Goal: Transaction & Acquisition: Purchase product/service

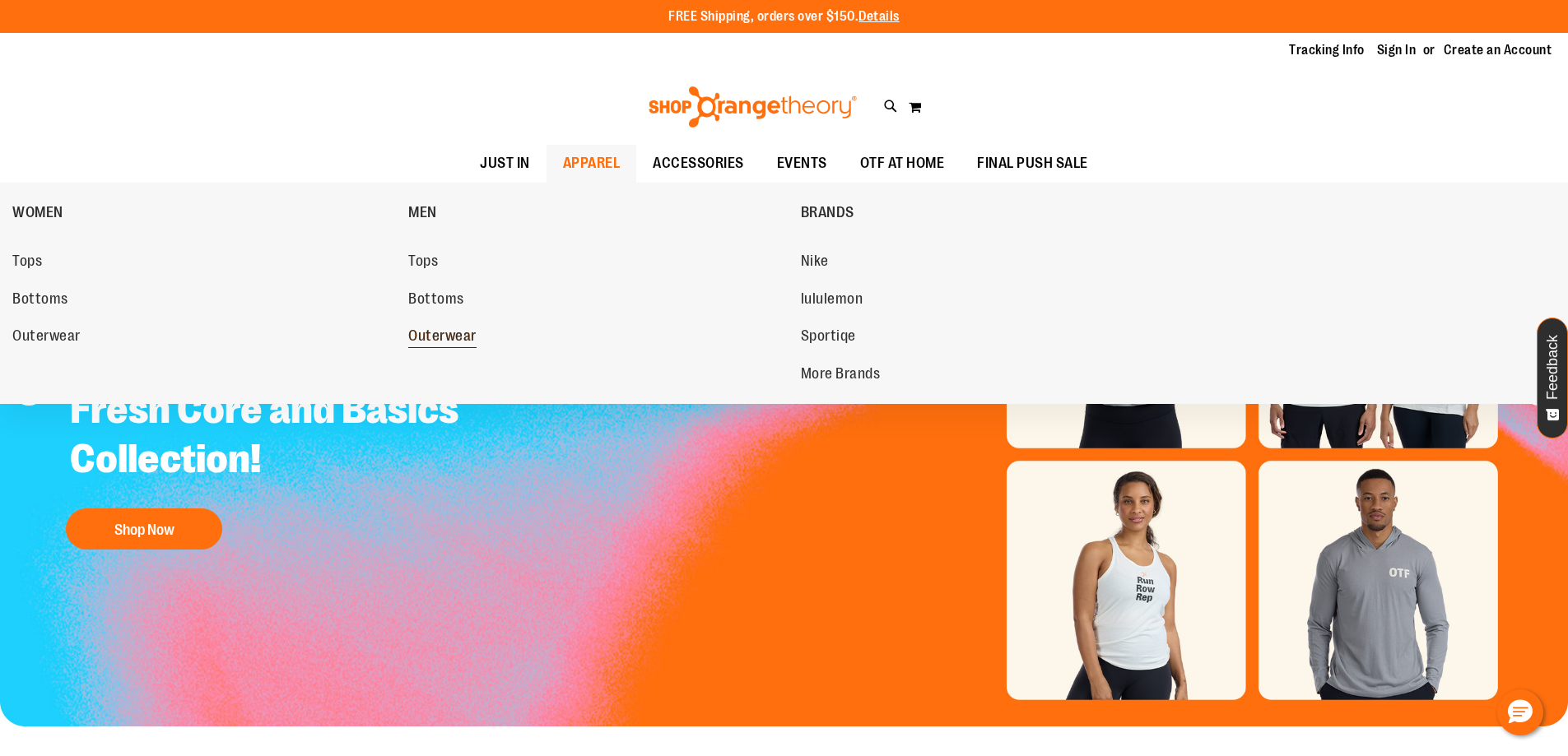
click at [458, 330] on span "Outerwear" at bounding box center [442, 337] width 68 height 20
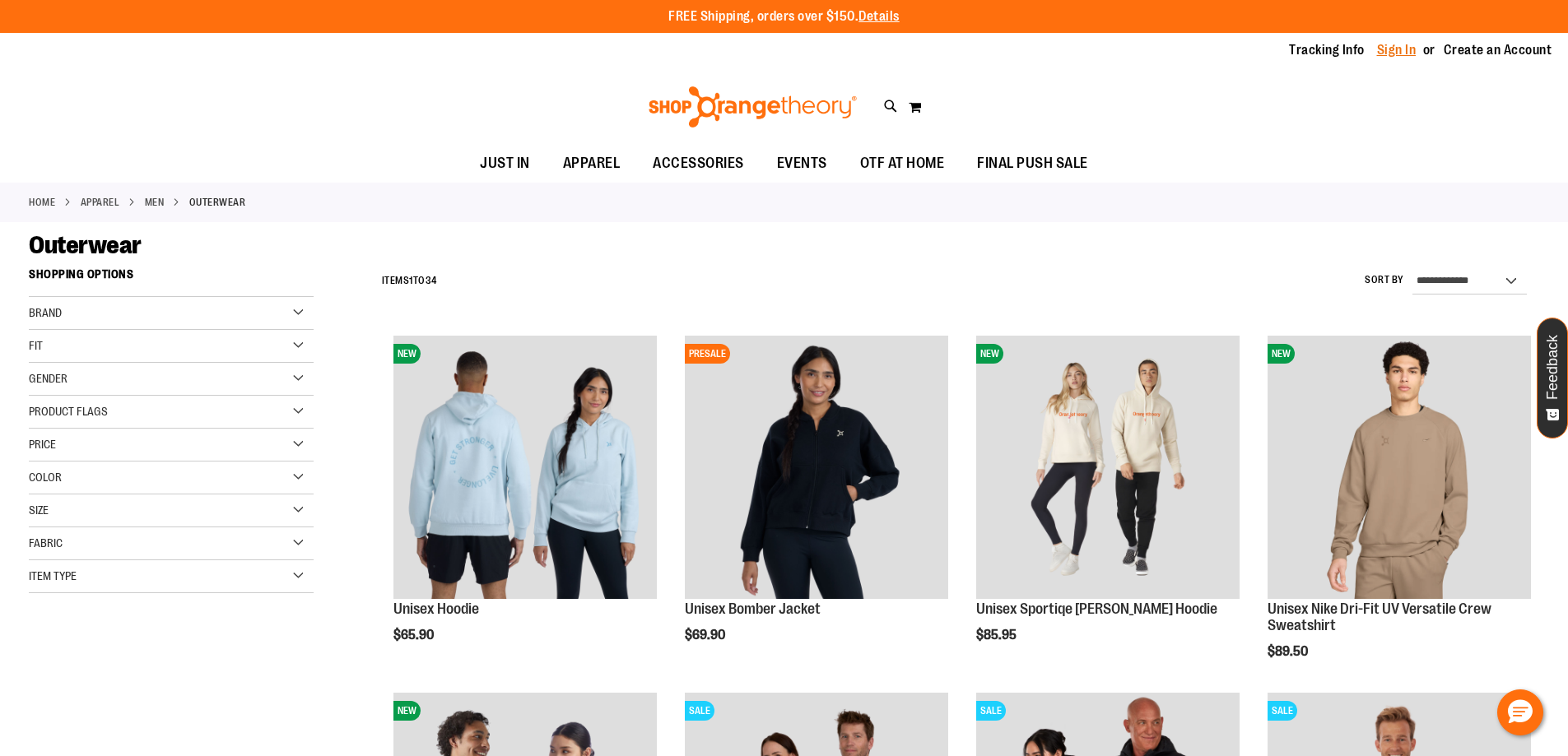
click at [1382, 51] on link "Sign In" at bounding box center [1396, 49] width 40 height 18
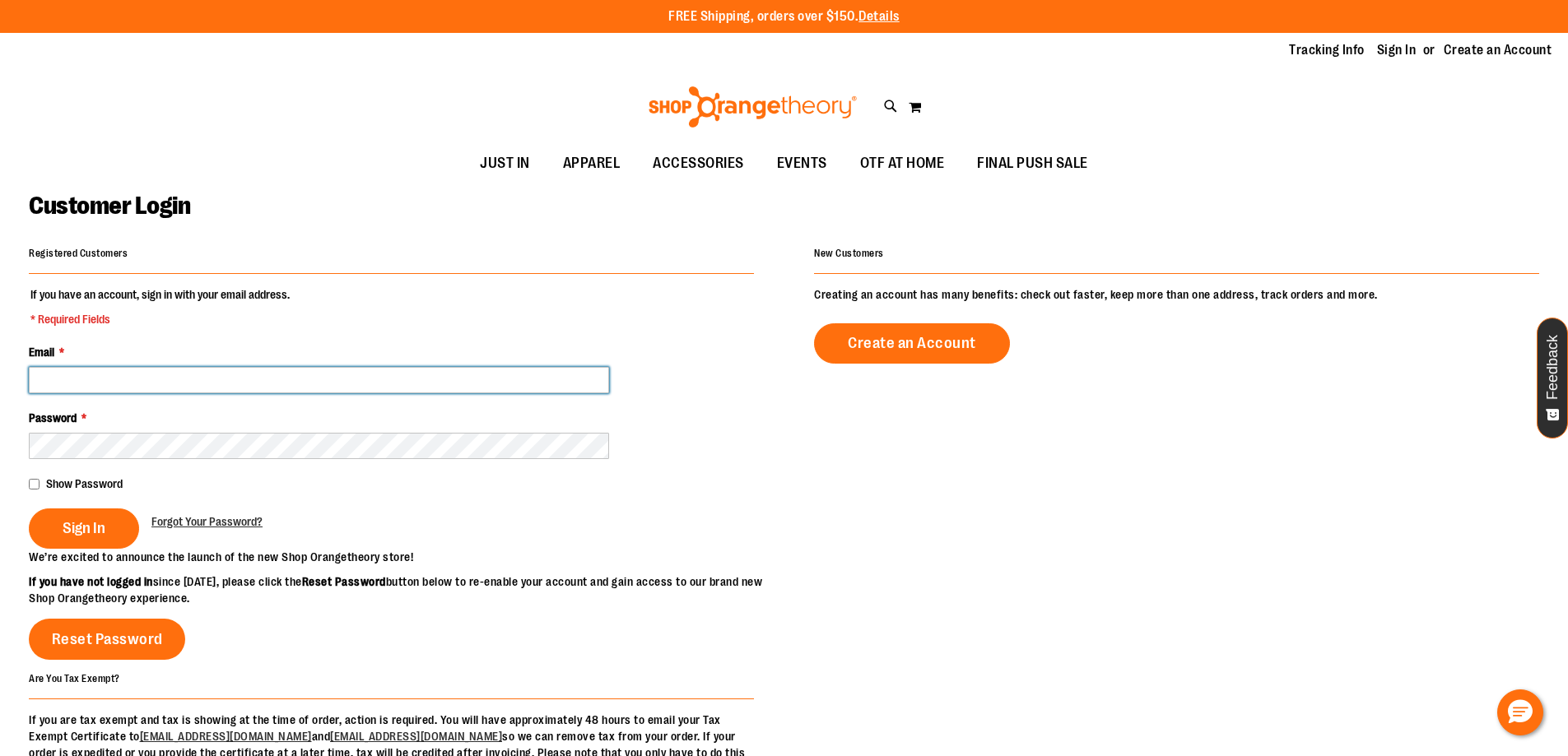
click at [144, 383] on input "Email *" at bounding box center [319, 379] width 580 height 26
type input "**********"
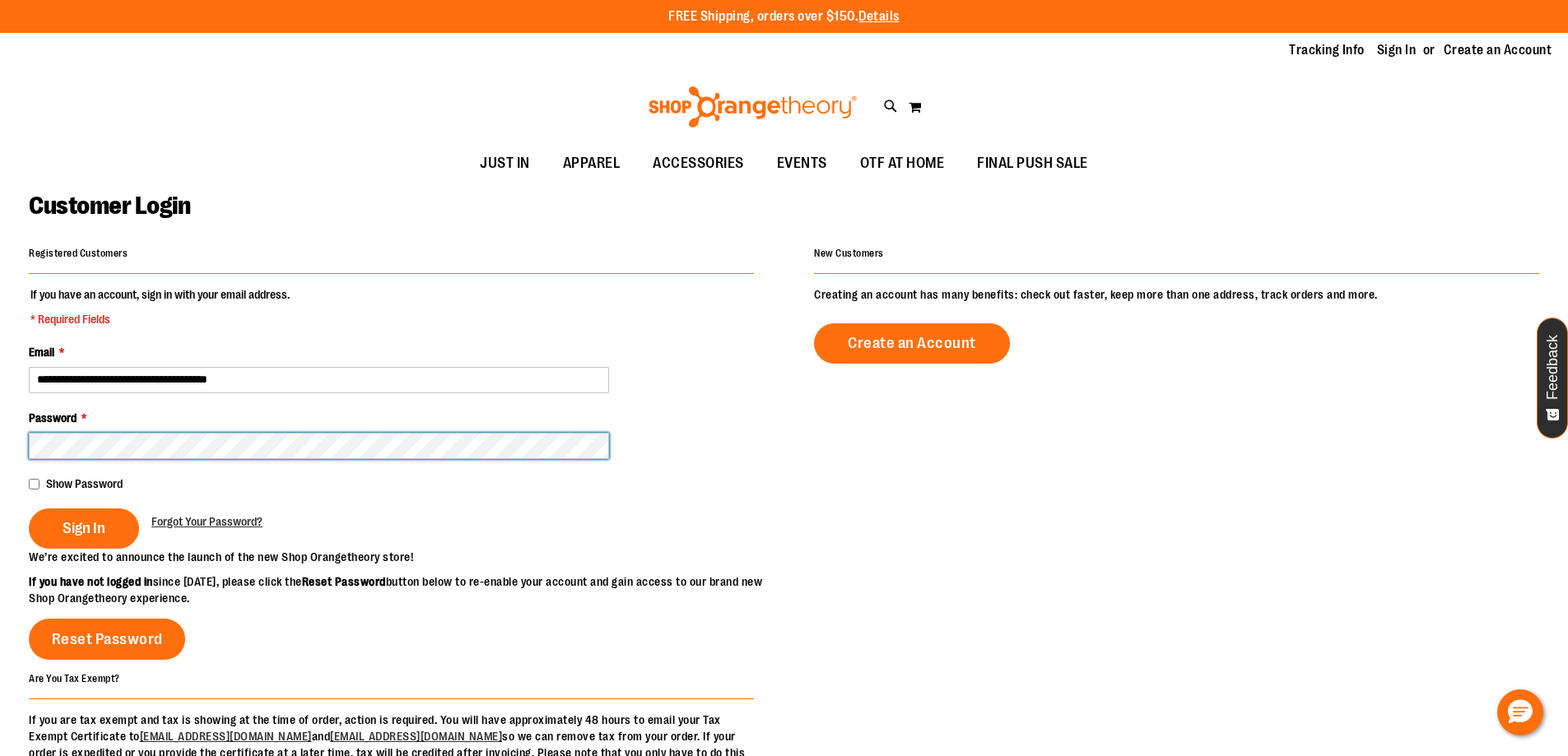
click at [29, 508] on button "Sign In" at bounding box center [84, 528] width 111 height 41
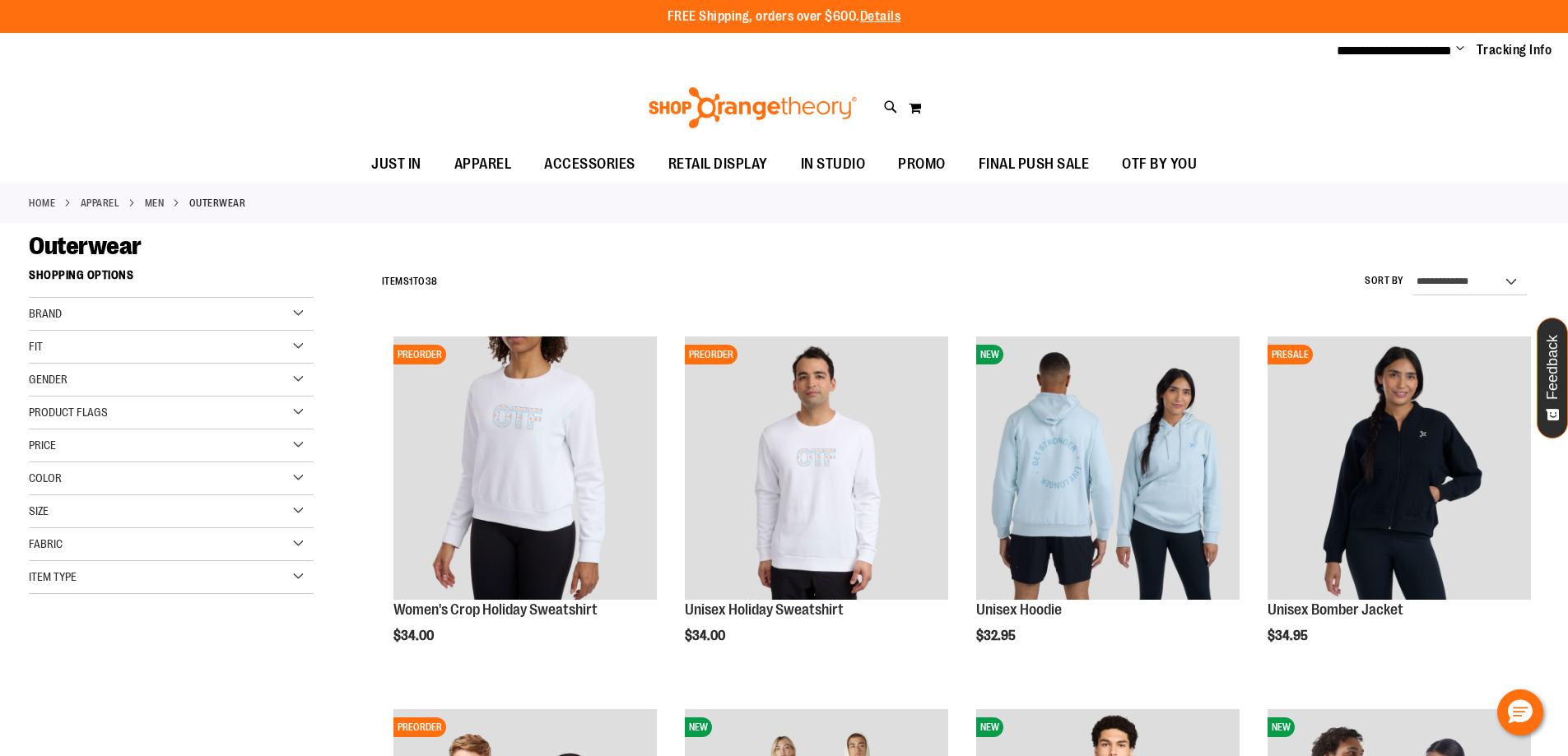
click at [1047, 51] on div "**********" at bounding box center [784, 50] width 1568 height 36
click at [538, 101] on div "Toggle Nav Search Popular Suggestions Advanced Search" at bounding box center [784, 108] width 1568 height 76
click at [276, 316] on div "Brand" at bounding box center [172, 314] width 285 height 33
click at [304, 376] on div "Gender" at bounding box center [172, 380] width 285 height 33
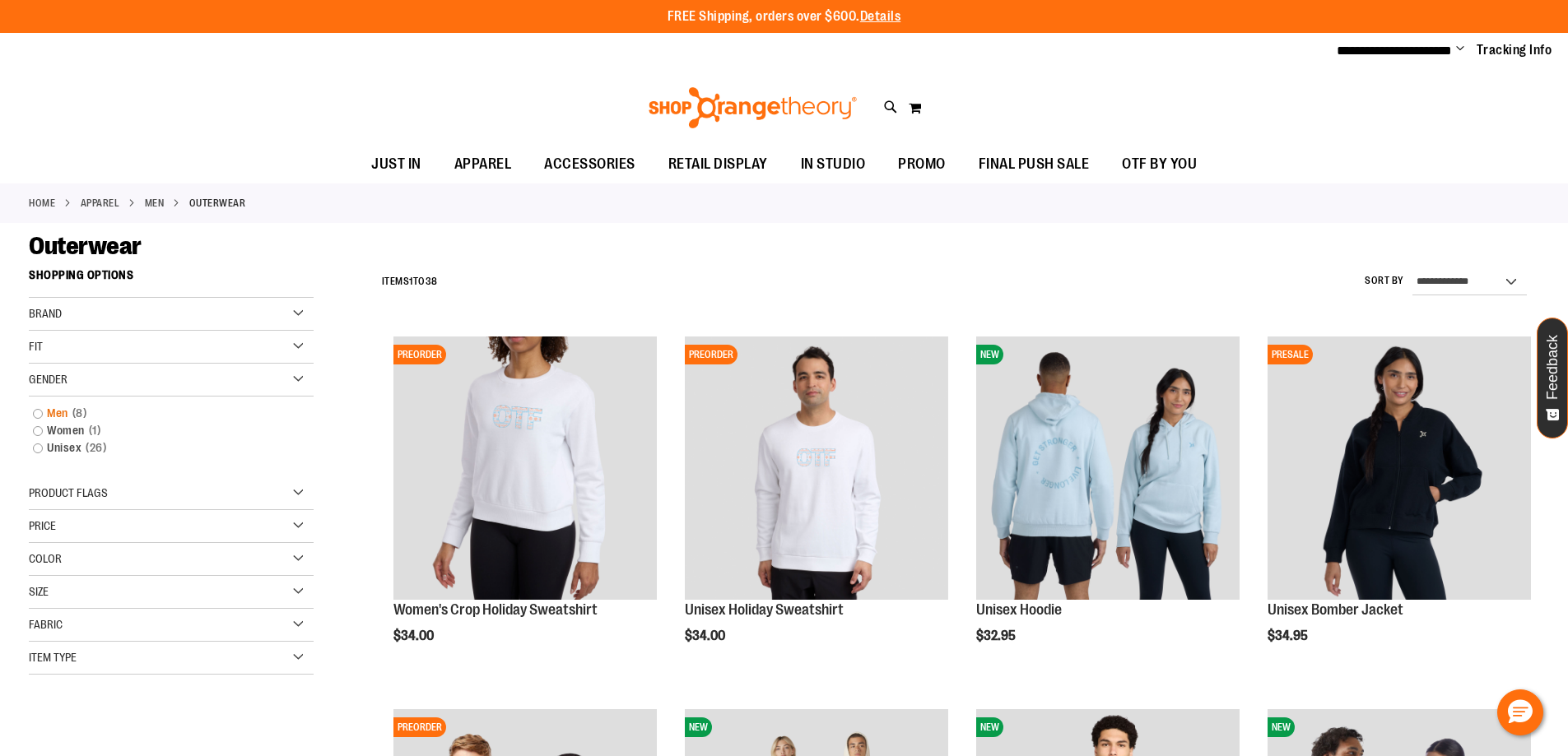
click at [133, 411] on link "Men 8 items" at bounding box center [161, 414] width 273 height 17
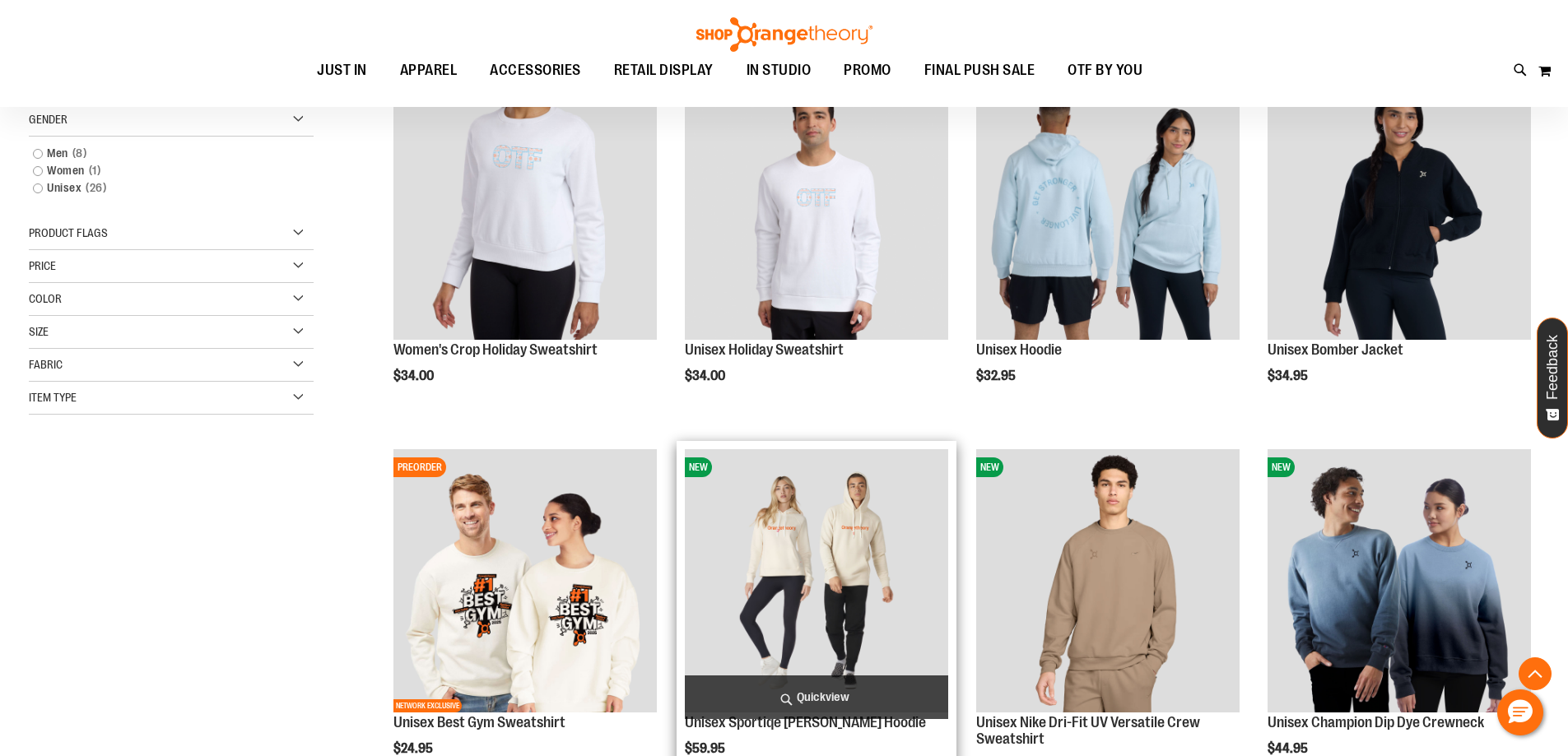
scroll to position [260, 0]
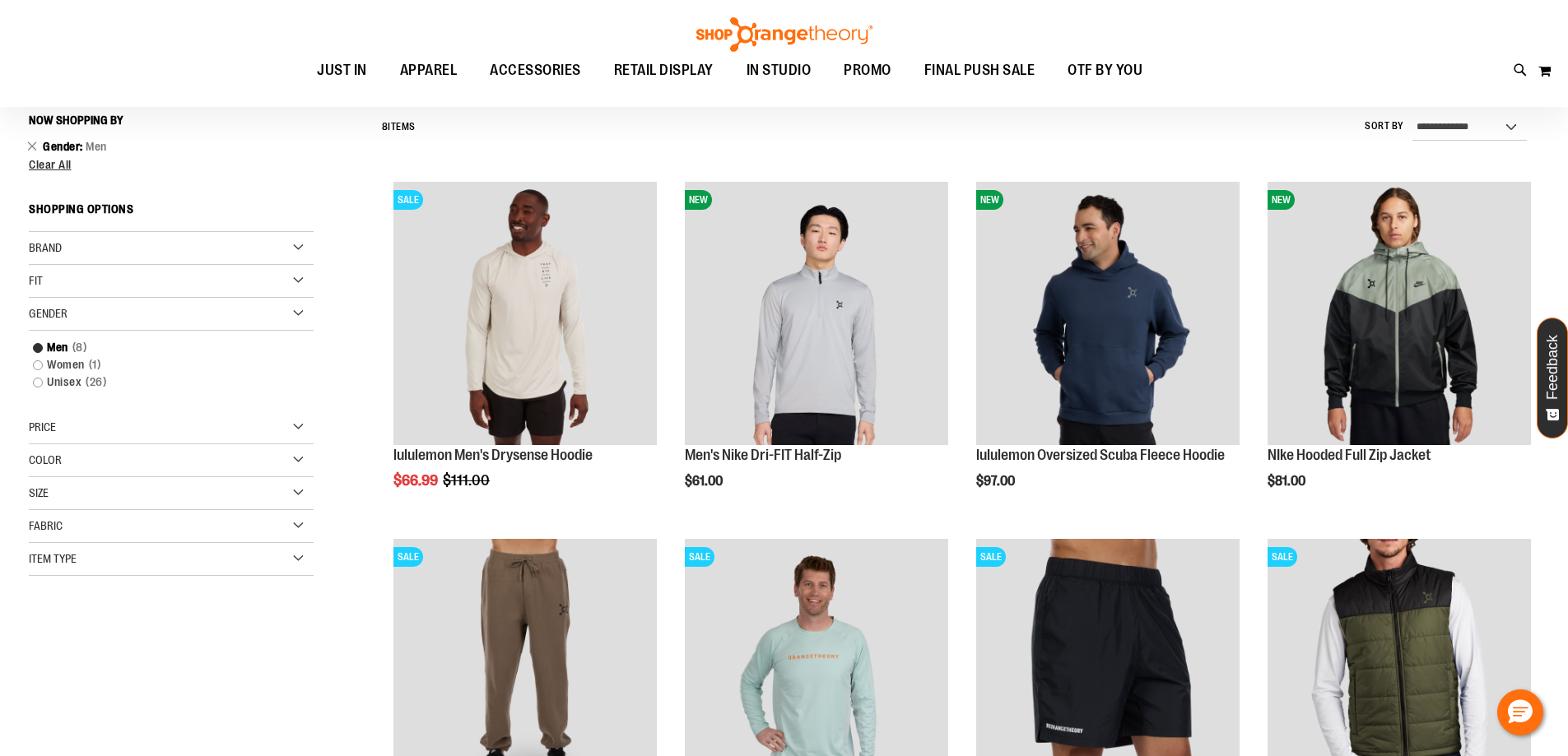
scroll to position [164, 0]
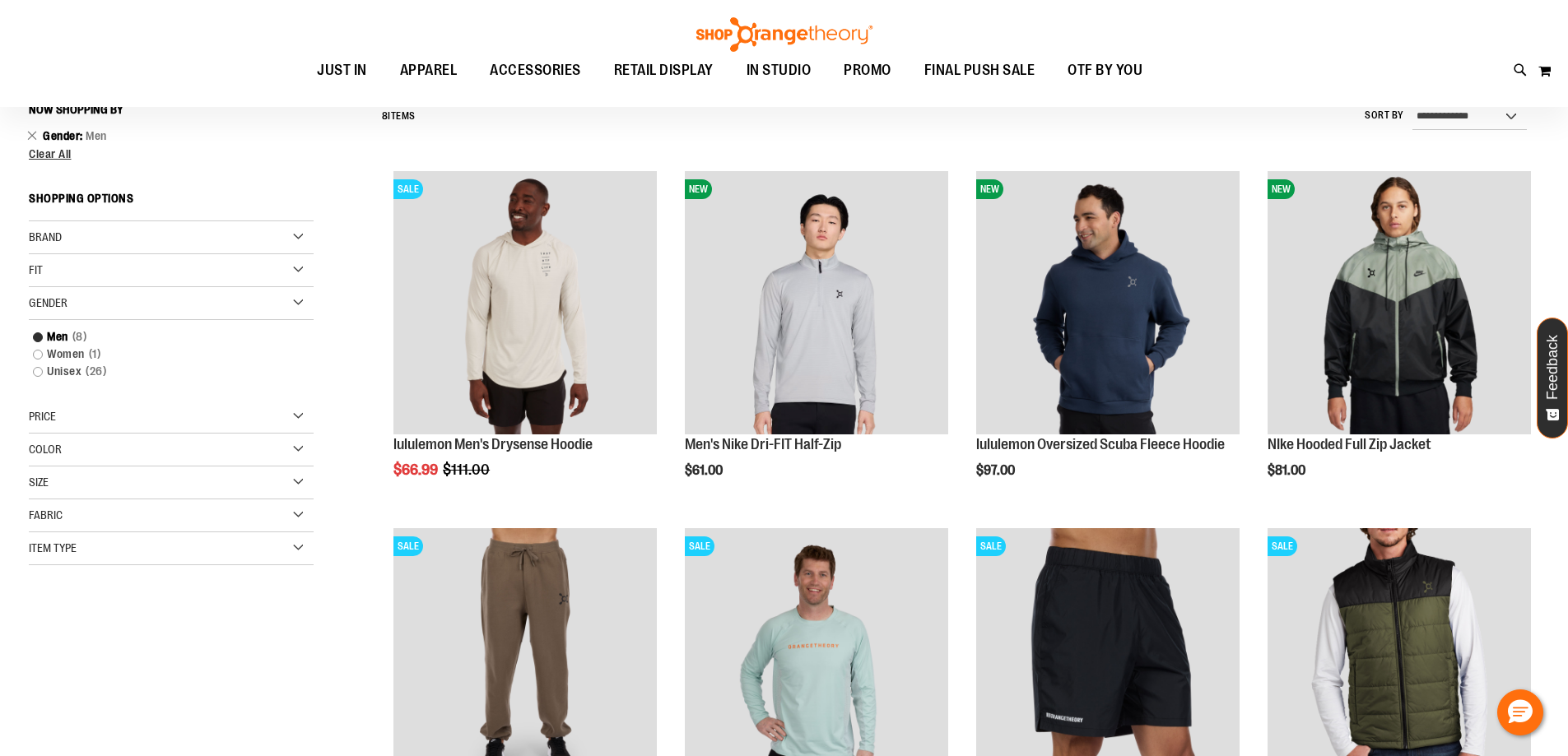
click at [300, 414] on div "Price" at bounding box center [172, 417] width 285 height 33
click at [106, 445] on span "$24.99" at bounding box center [107, 451] width 41 height 17
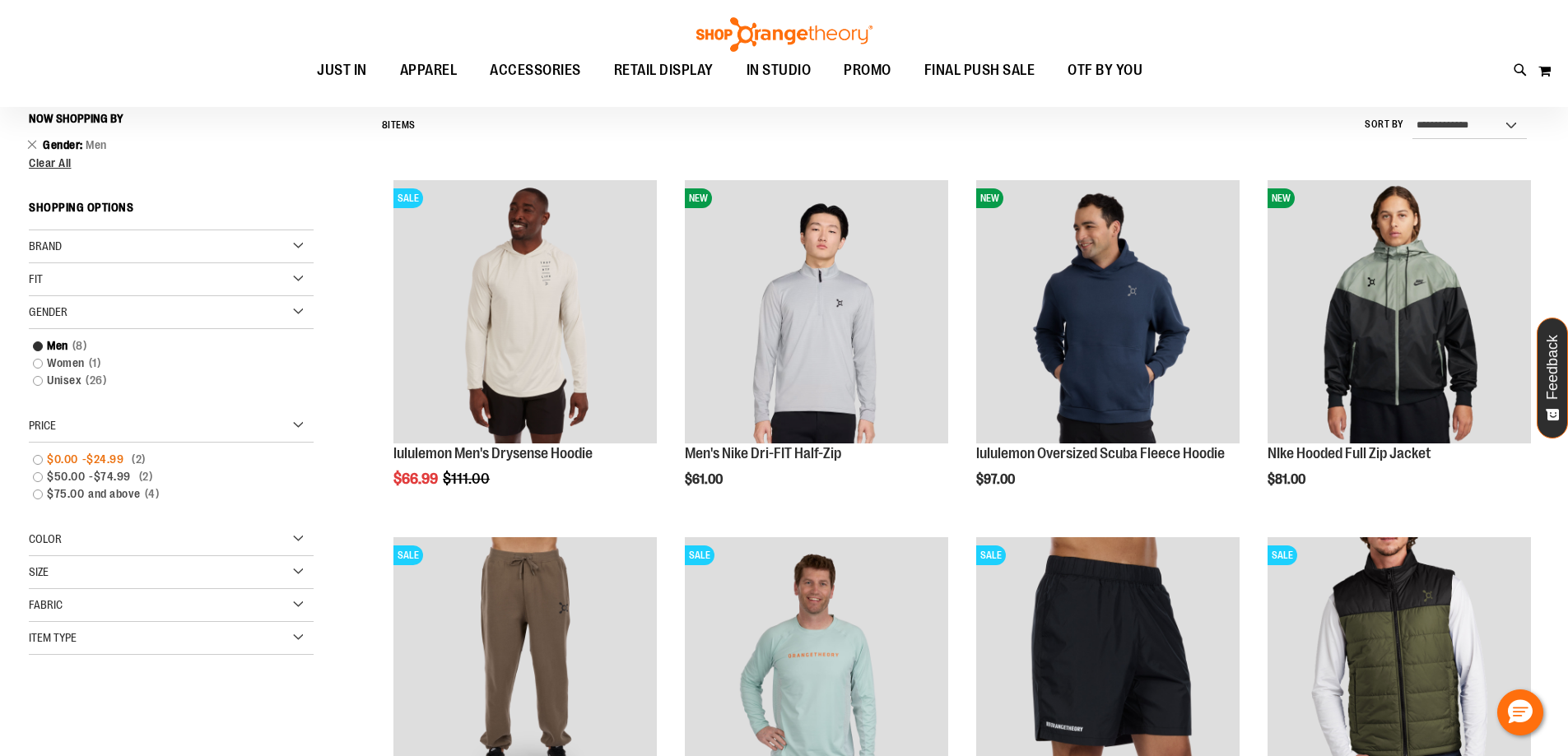
scroll to position [153, 0]
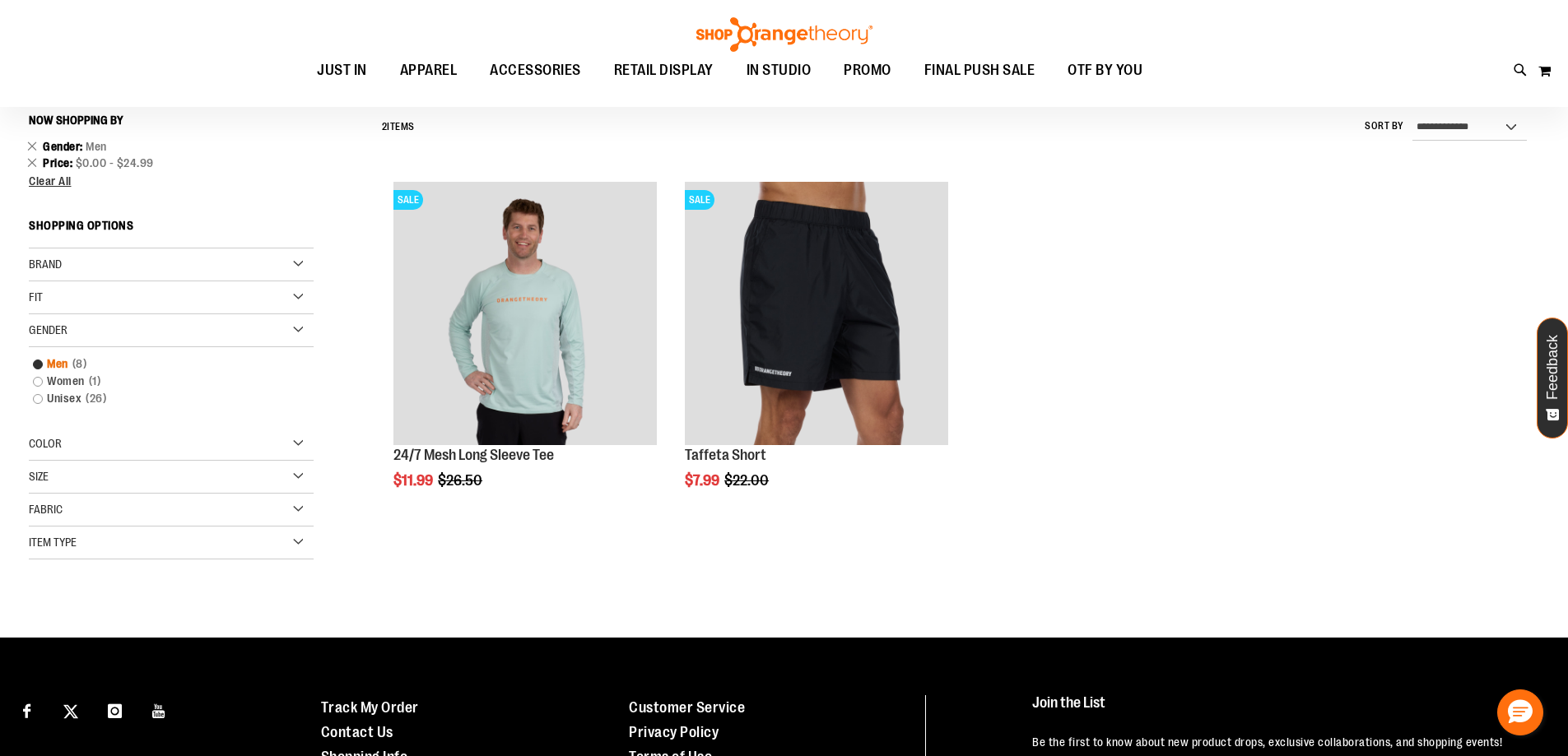
click at [60, 360] on link "Men 8 items" at bounding box center [161, 364] width 273 height 17
click at [24, 148] on main "**********" at bounding box center [784, 352] width 1568 height 569
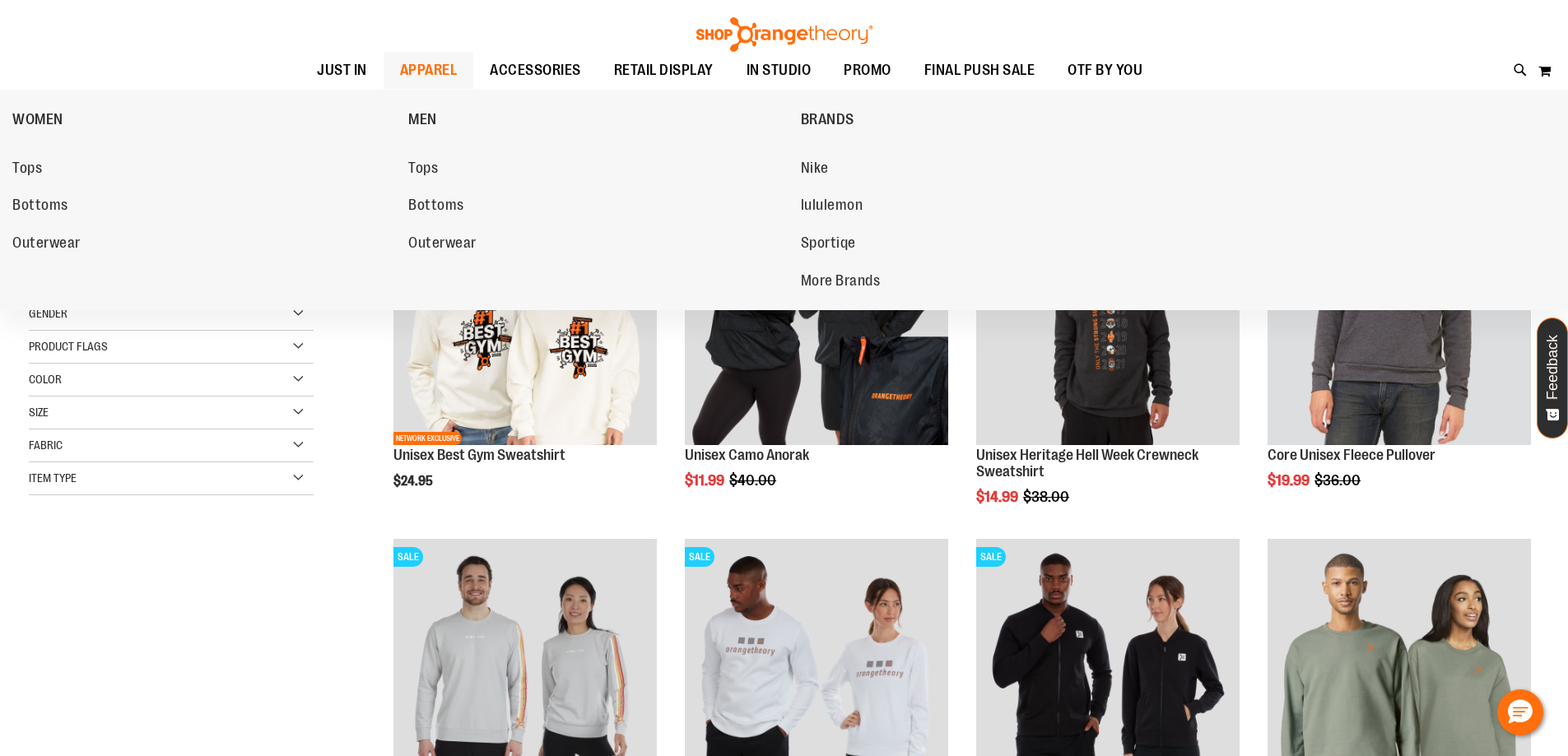
click at [434, 79] on span "APPAREL" at bounding box center [428, 70] width 57 height 37
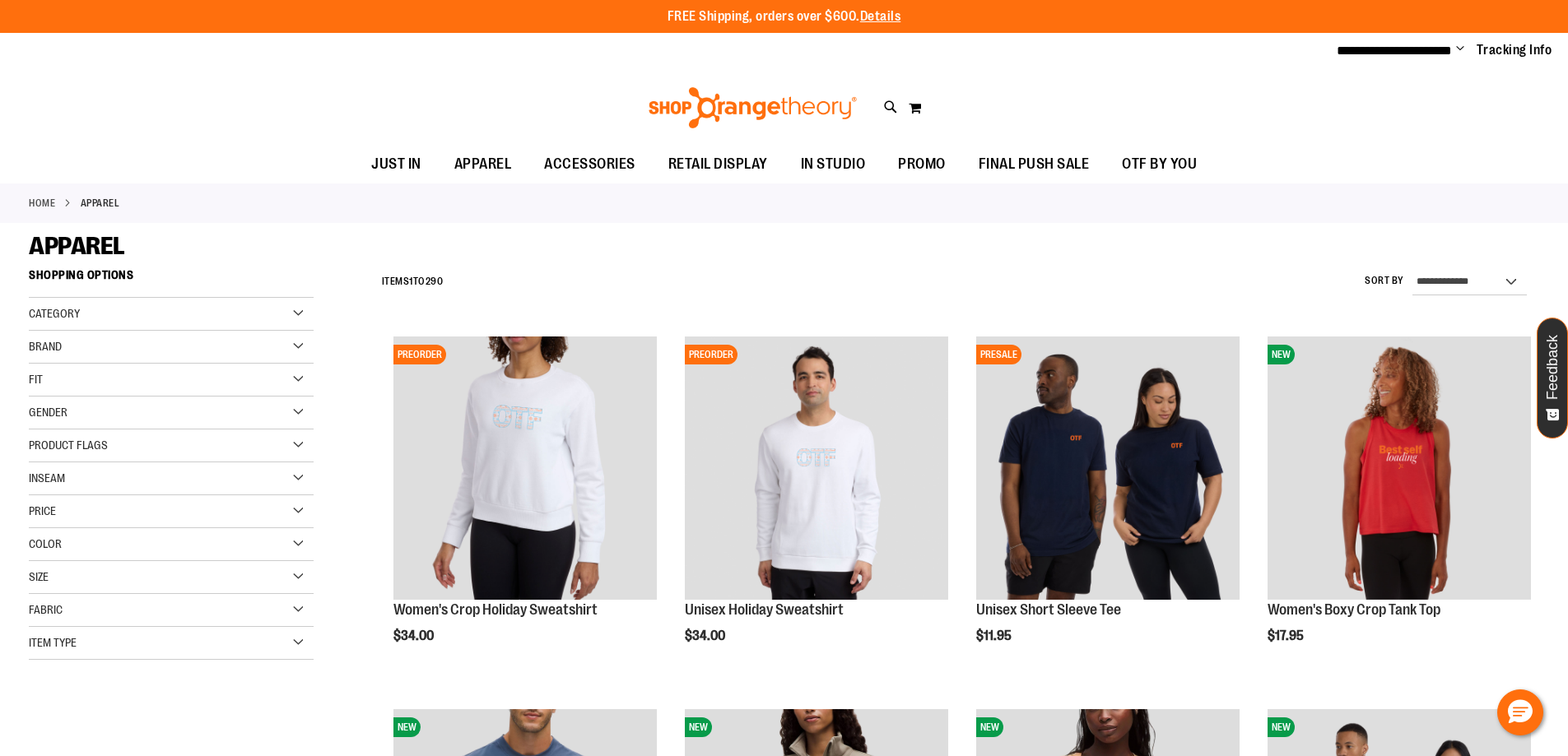
click at [301, 407] on div "Gender" at bounding box center [172, 413] width 285 height 33
click at [137, 448] on link "Men 20 items" at bounding box center [161, 446] width 273 height 17
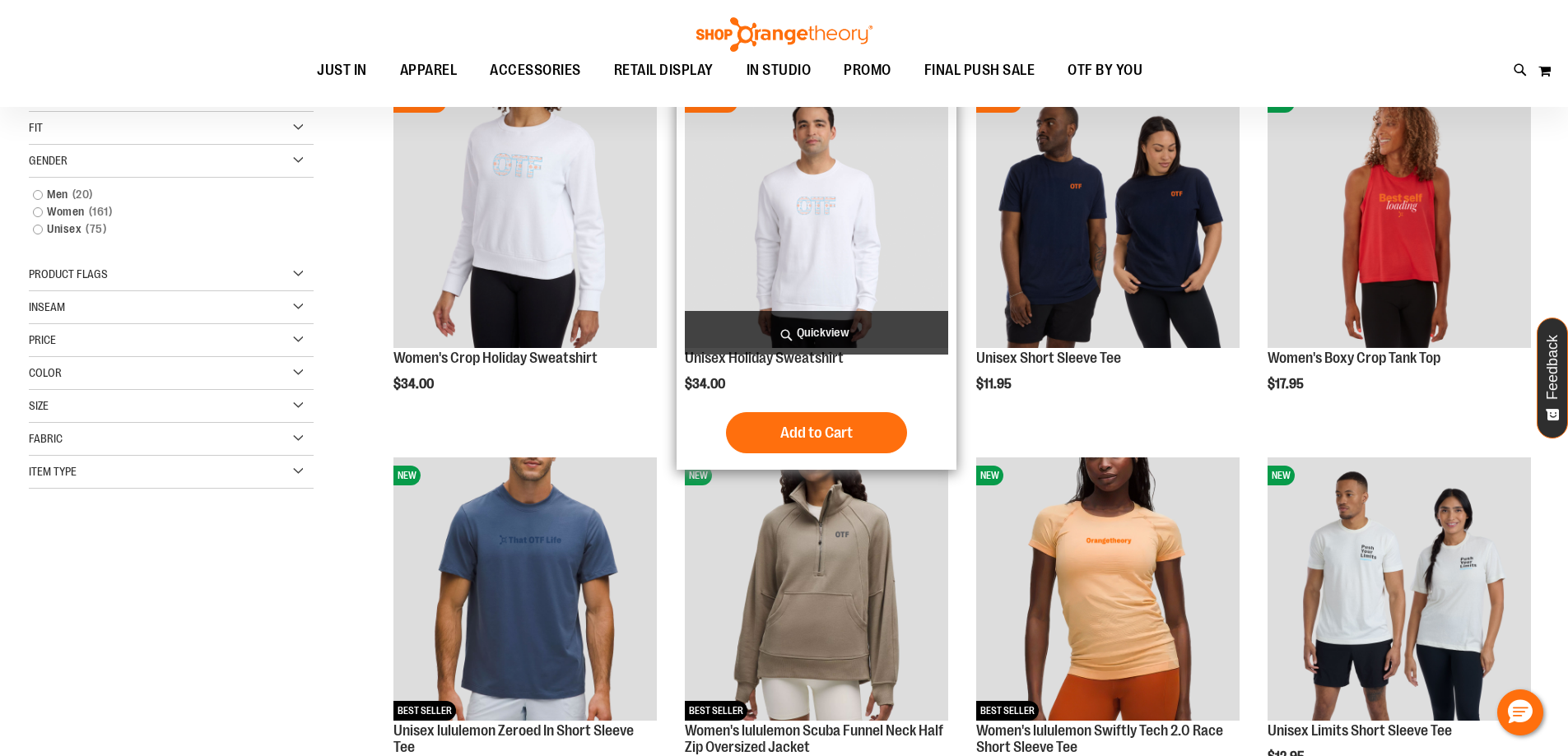
scroll to position [260, 0]
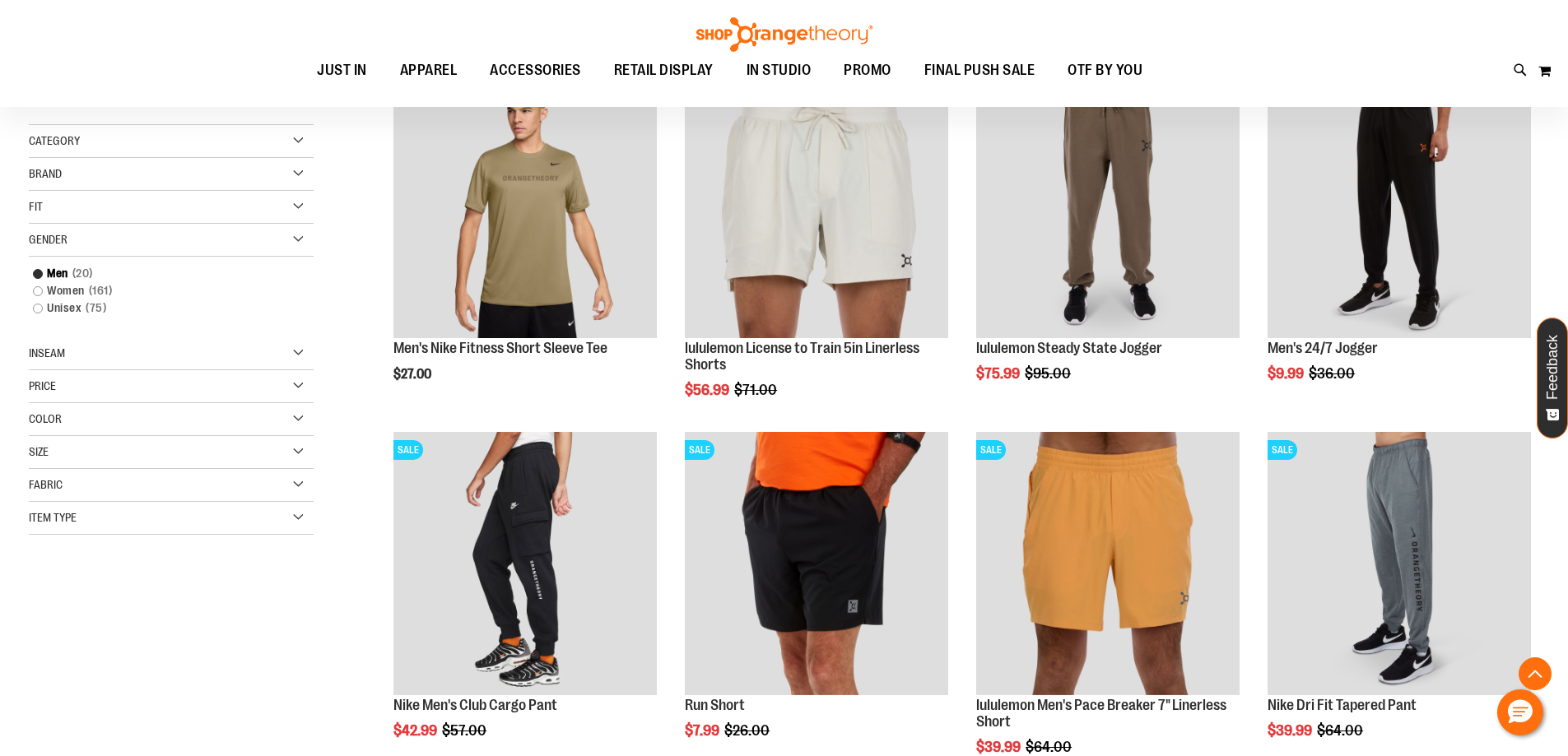
click at [297, 145] on div "Category" at bounding box center [172, 142] width 285 height 33
click at [62, 173] on link "MEN" at bounding box center [161, 174] width 273 height 17
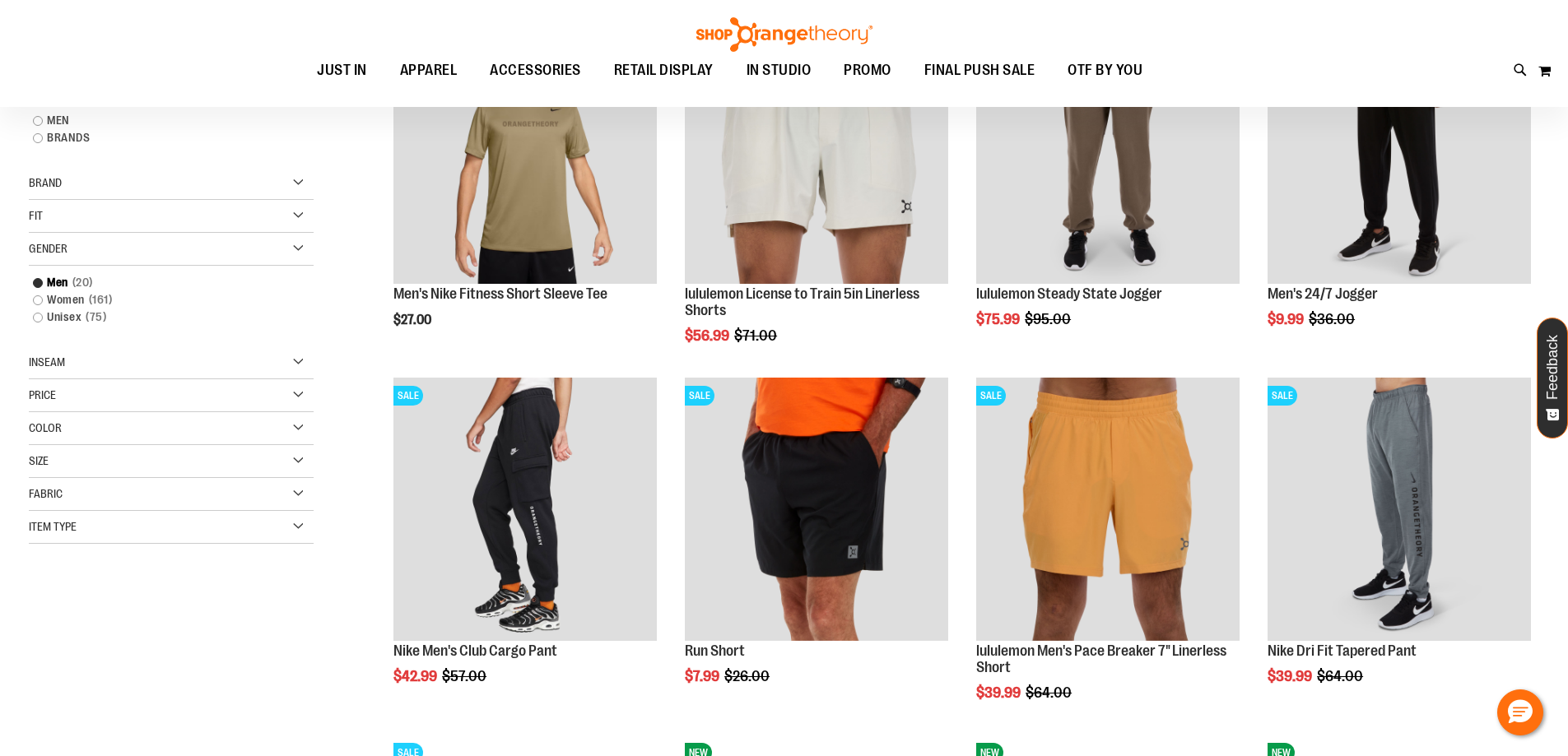
scroll to position [318, 0]
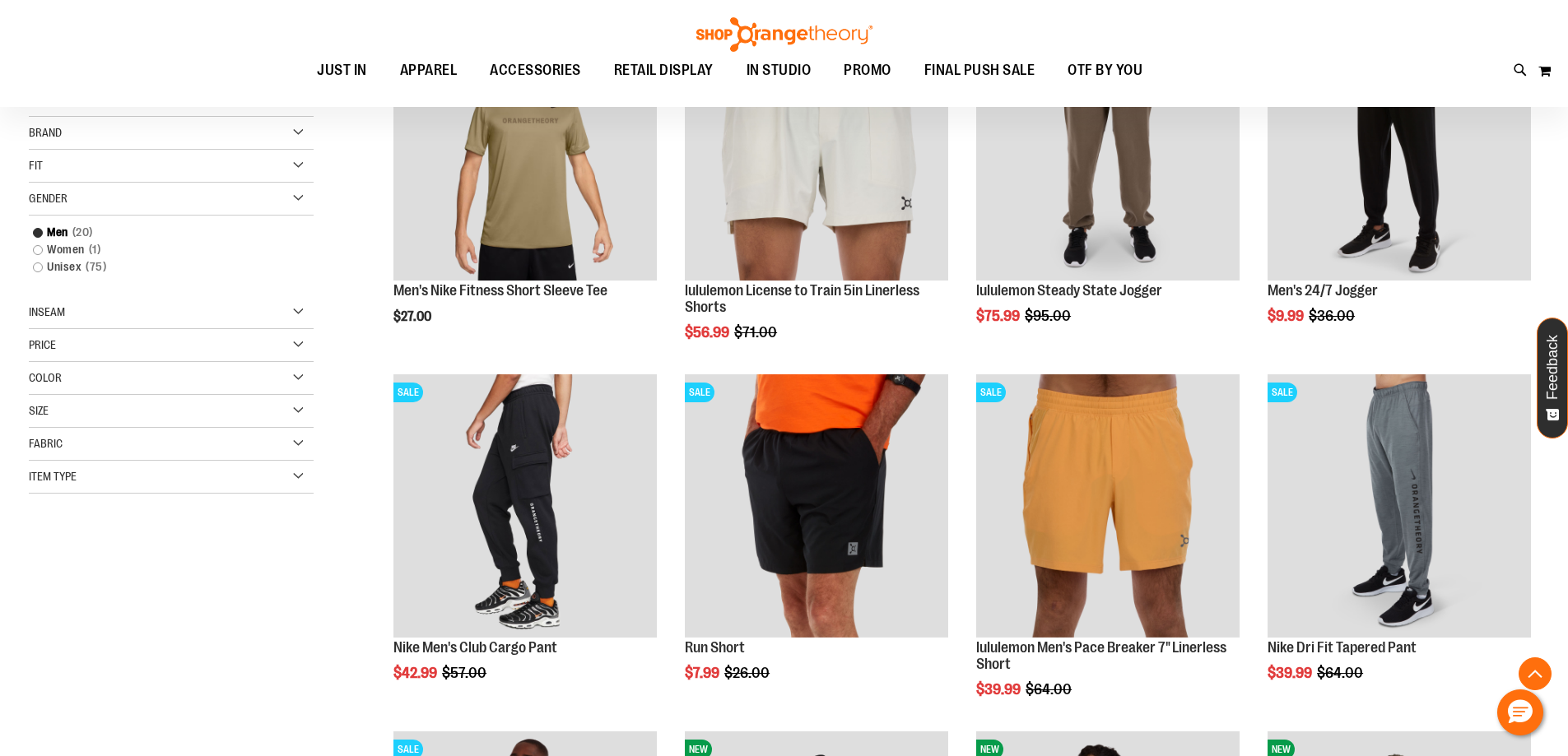
click at [296, 356] on div "Price" at bounding box center [172, 345] width 285 height 33
click at [105, 388] on span "$49.99" at bounding box center [113, 396] width 42 height 17
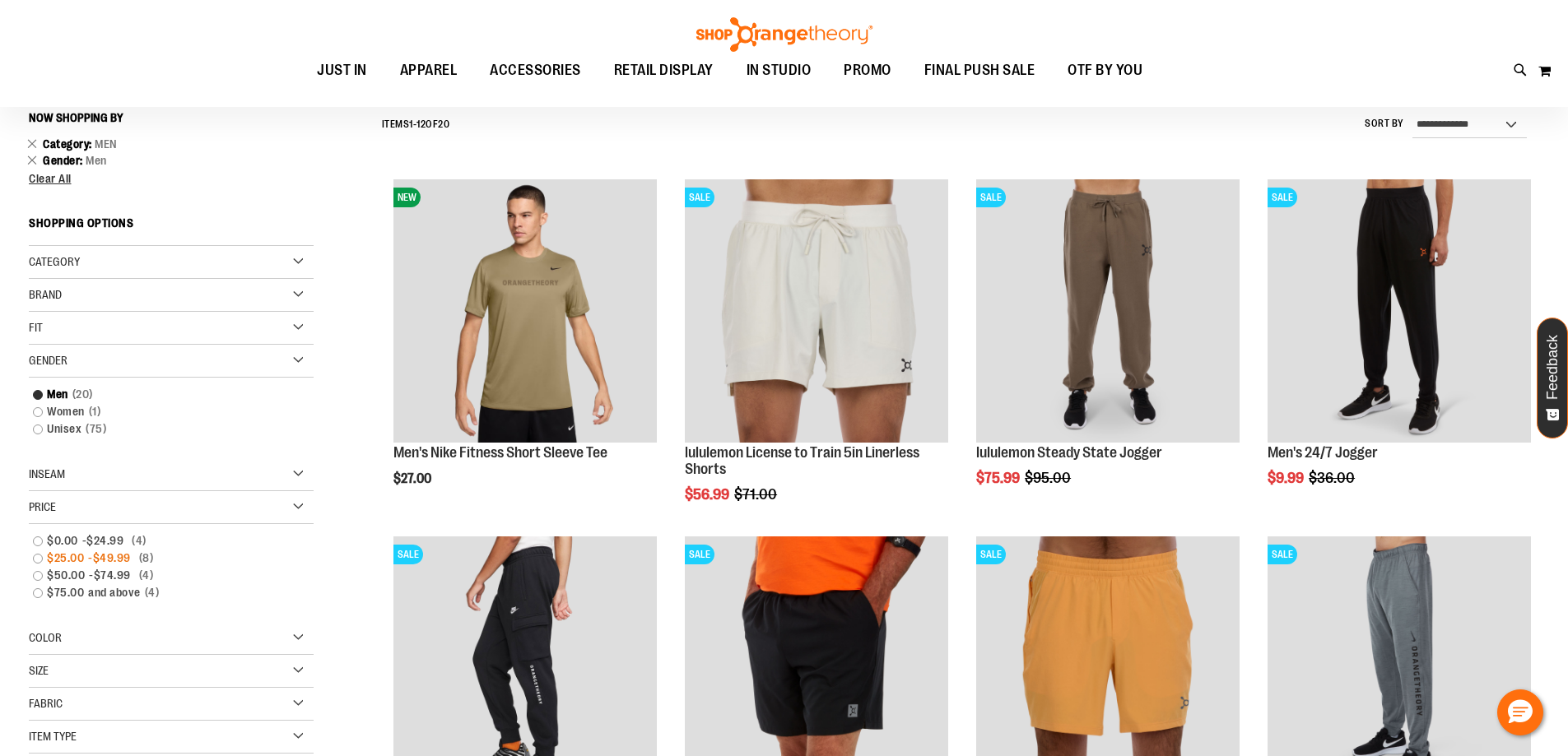
scroll to position [153, 0]
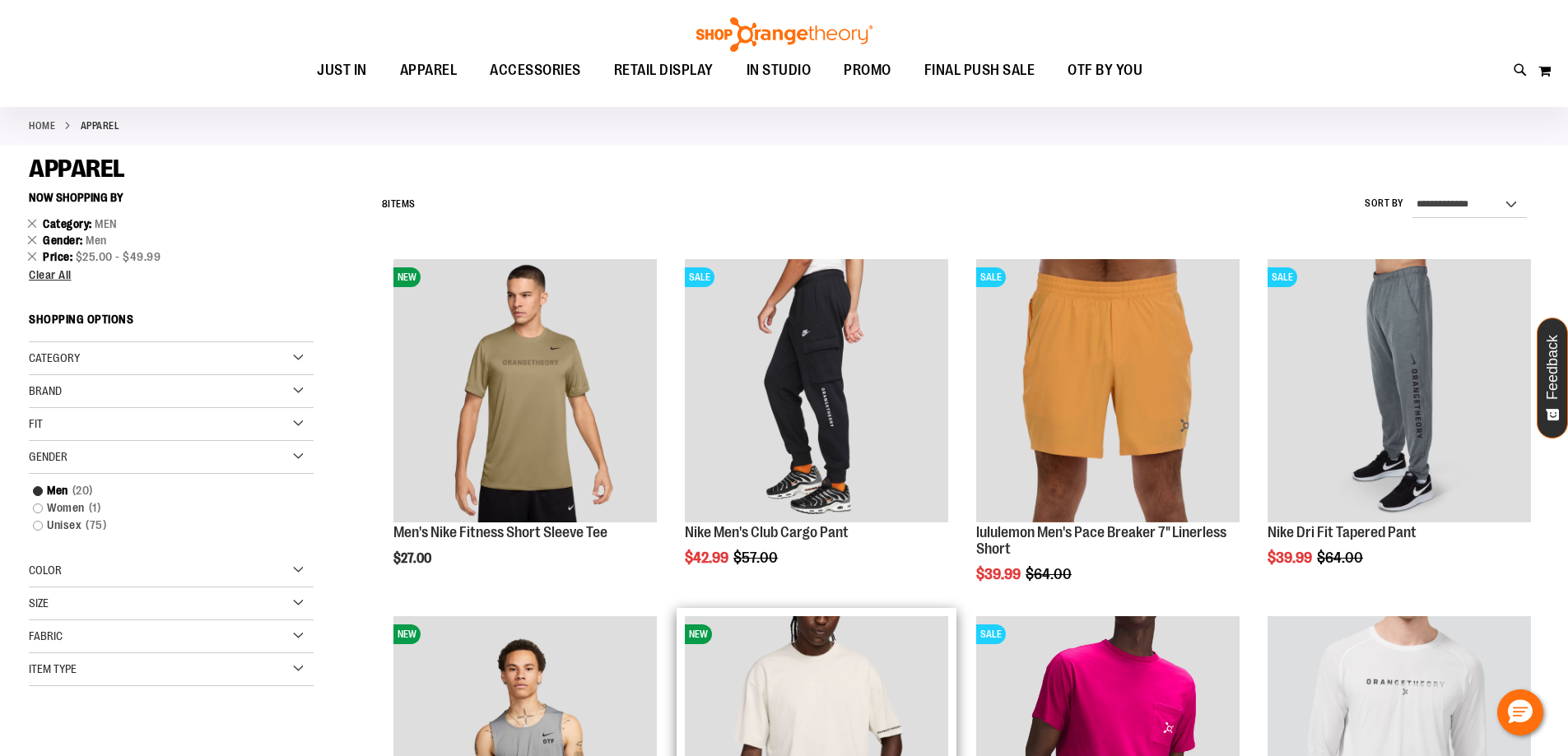
scroll to position [71, 0]
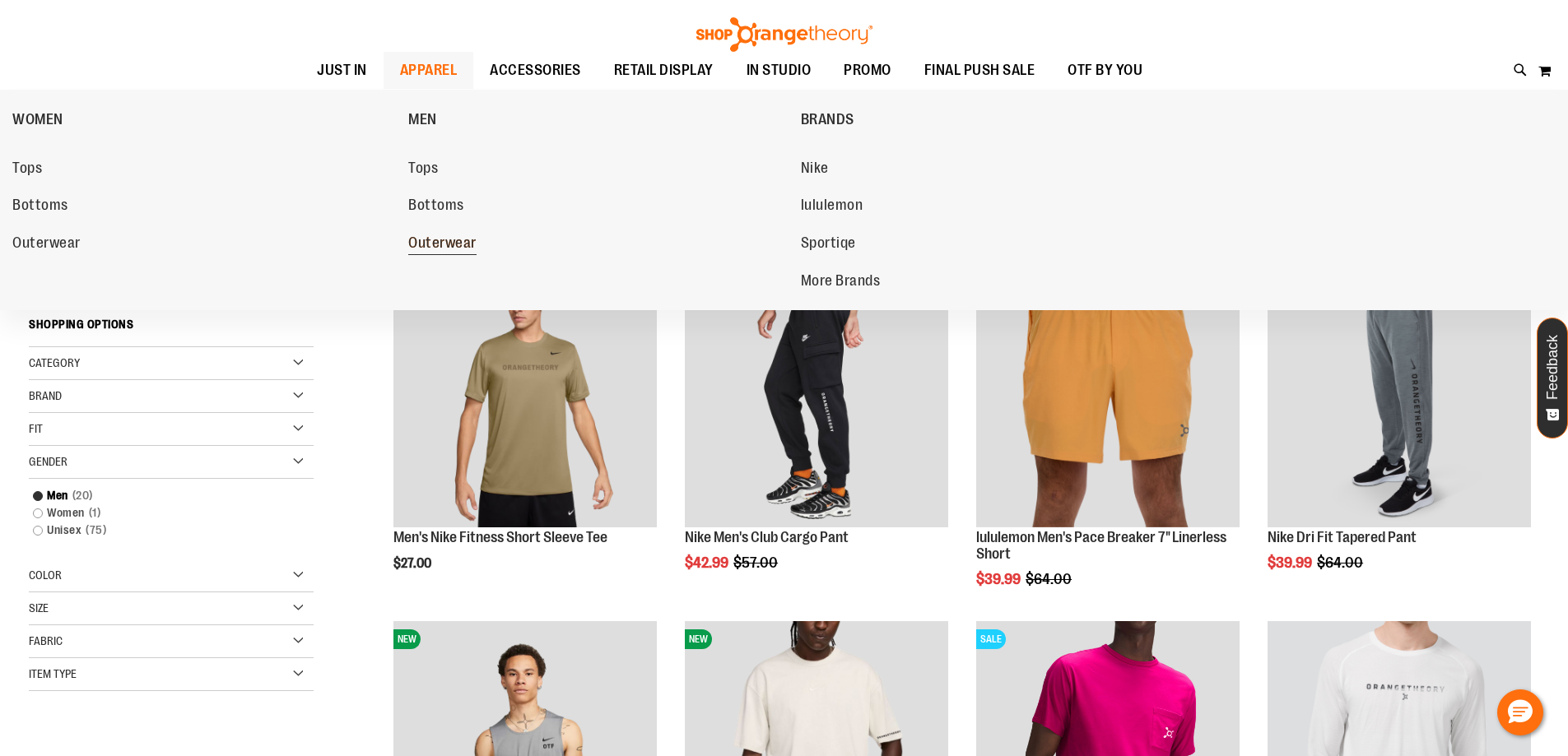
click at [441, 246] on span "Outerwear" at bounding box center [442, 244] width 68 height 20
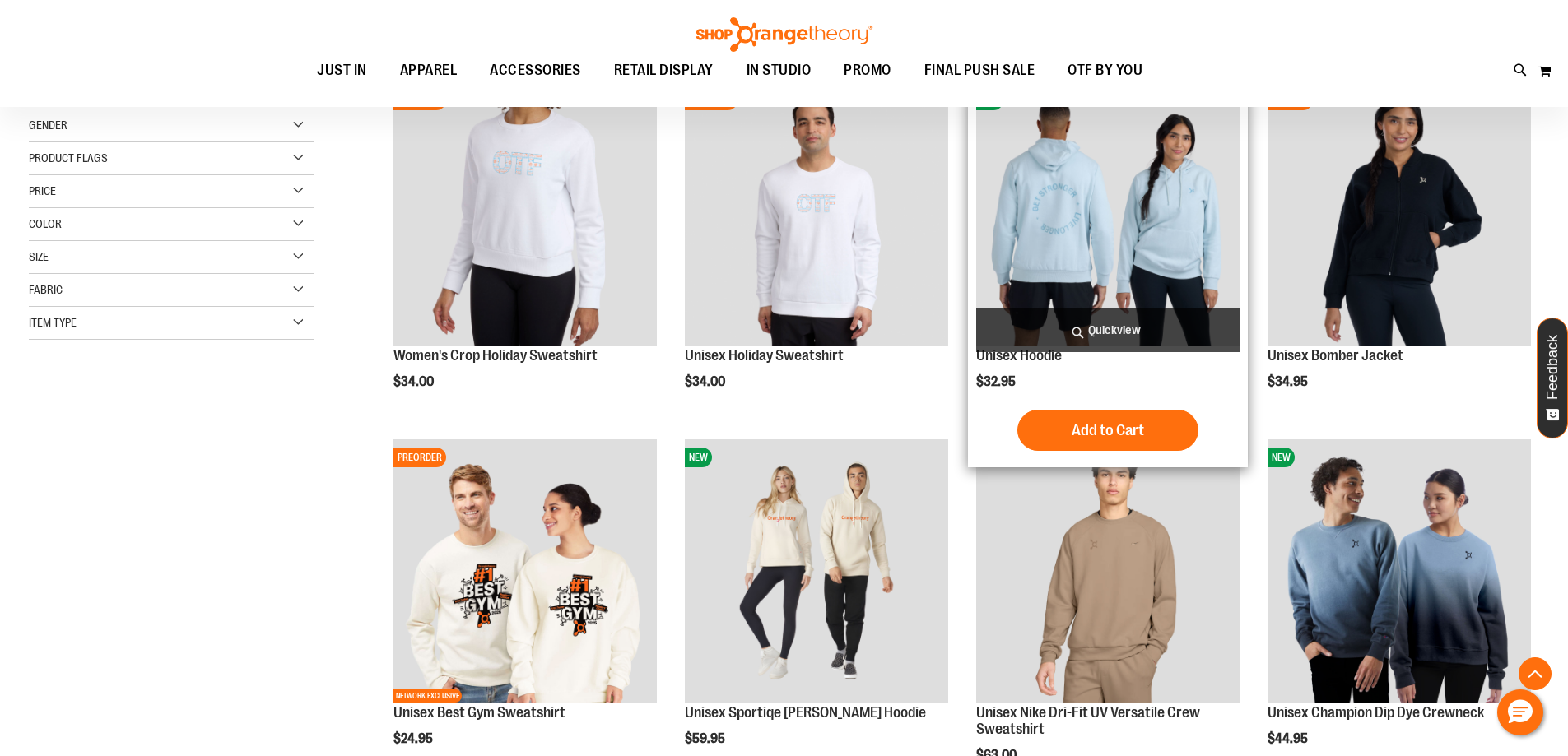
scroll to position [410, 0]
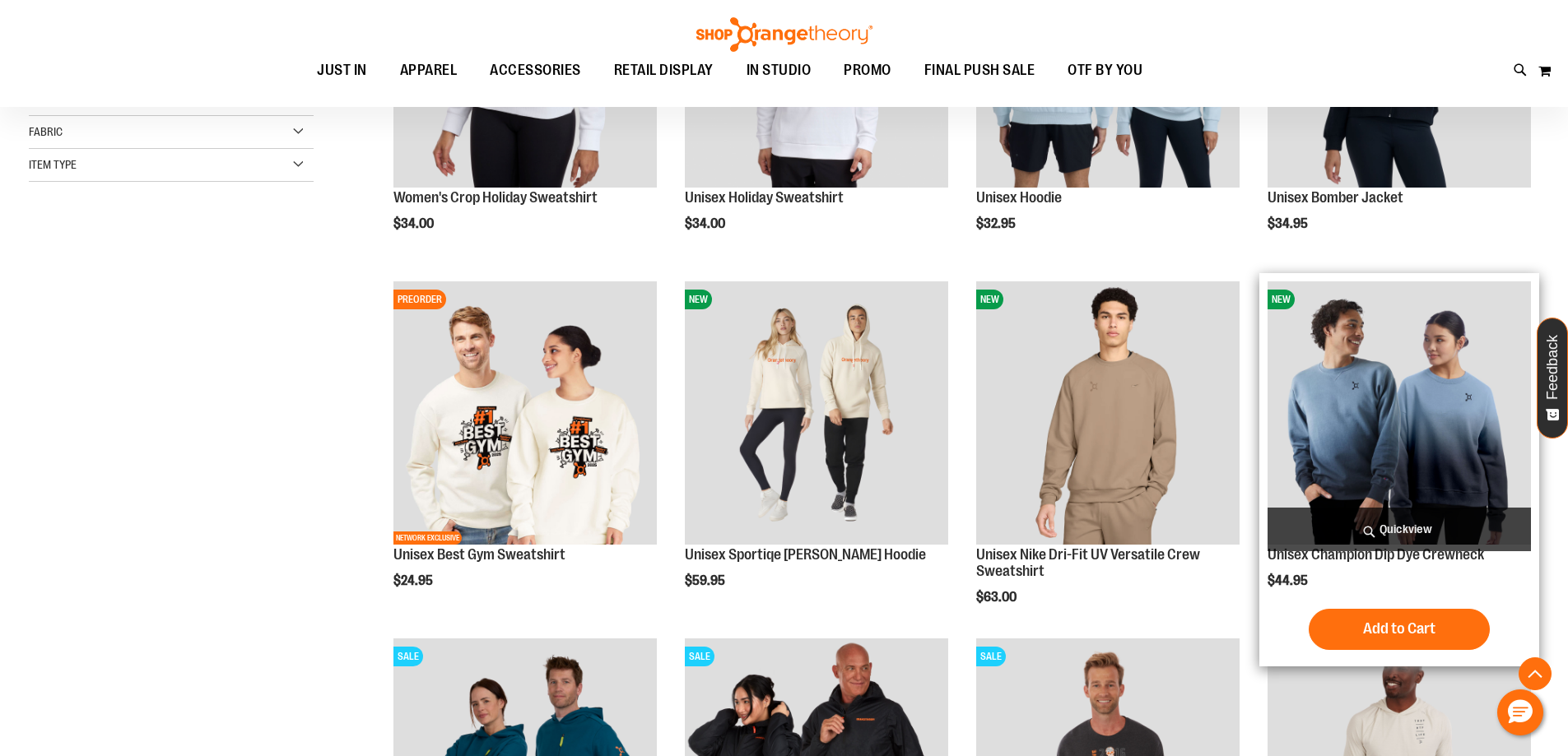
click at [1348, 381] on img "product" at bounding box center [1399, 413] width 264 height 264
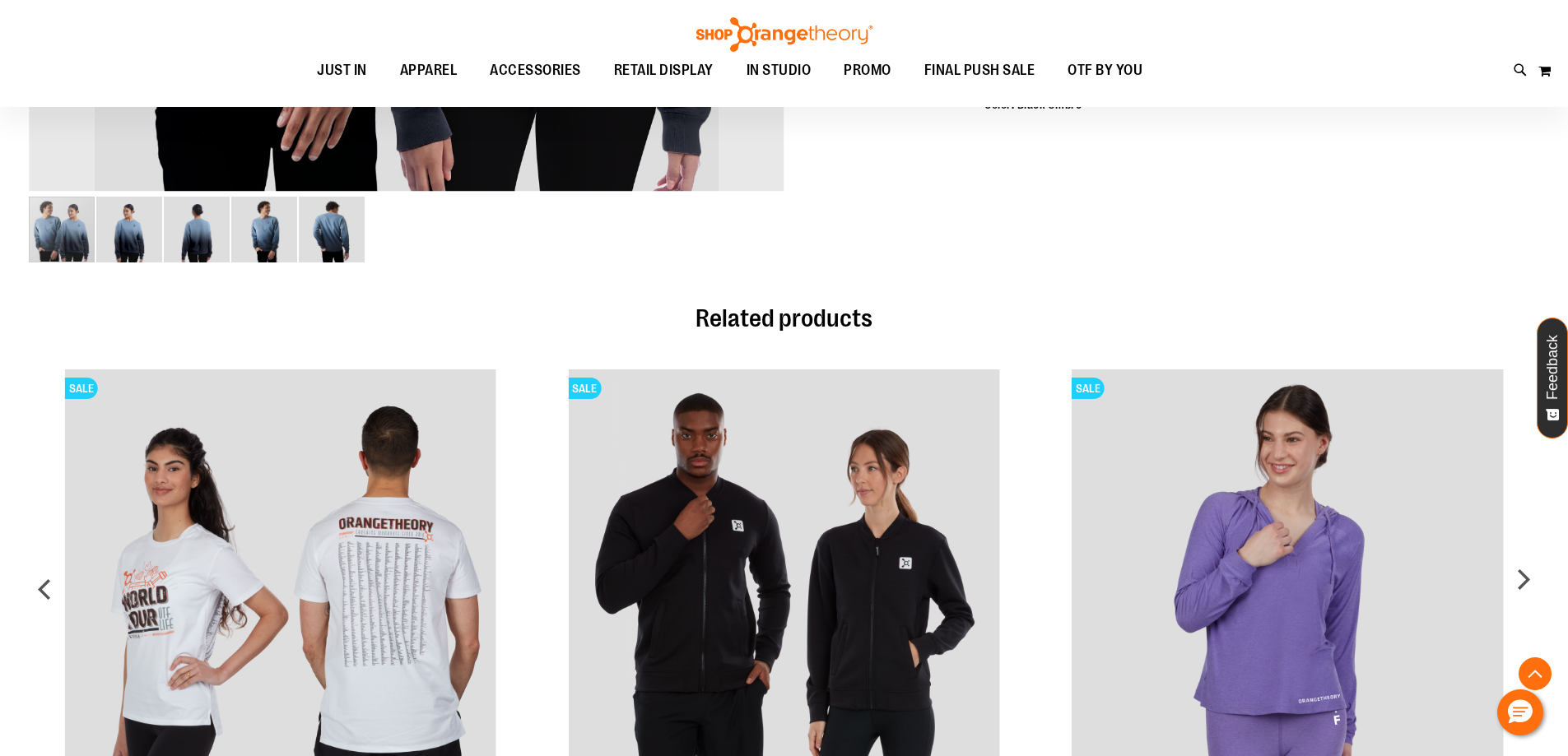
scroll to position [987, 0]
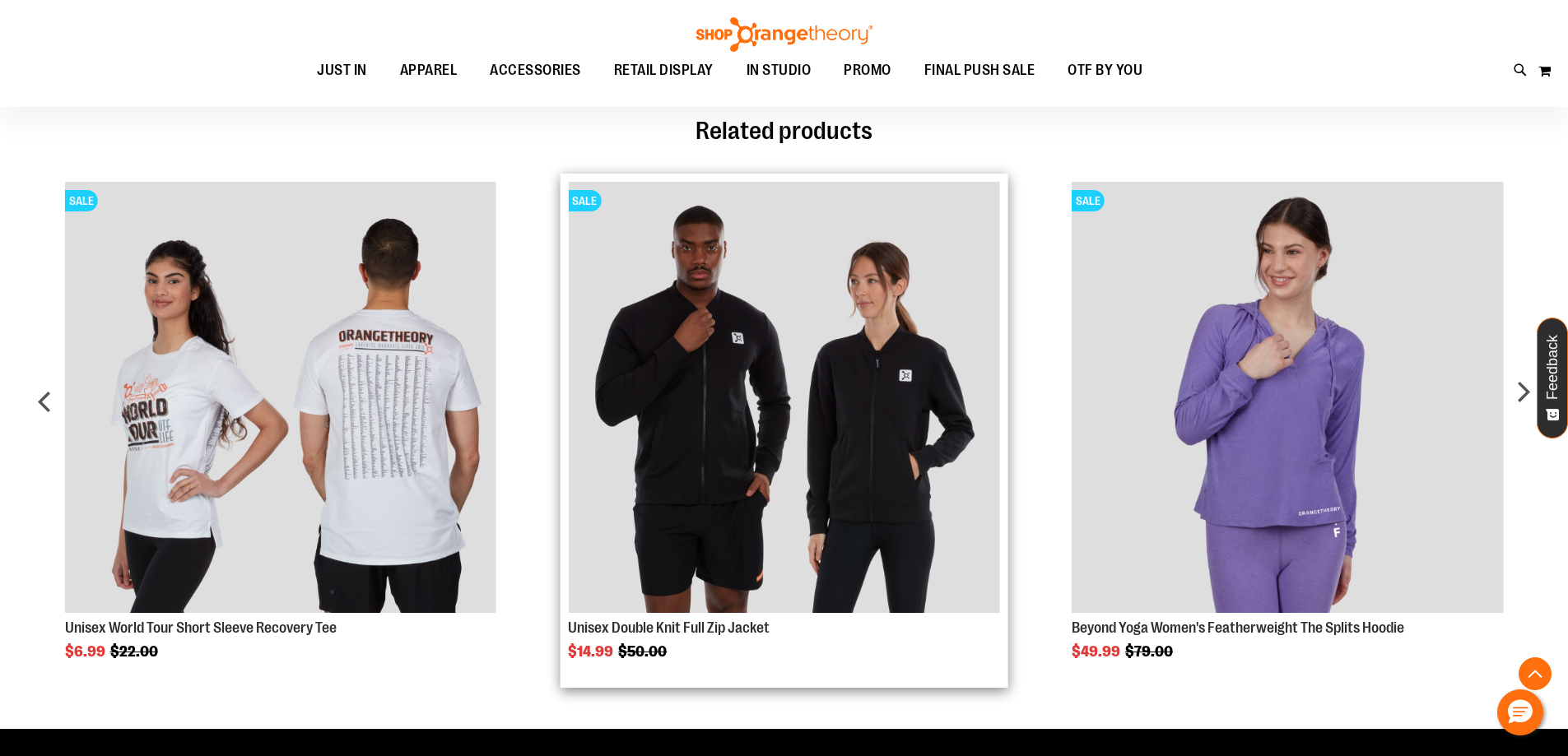
click at [769, 418] on img "Product Page Link" at bounding box center [784, 397] width 432 height 431
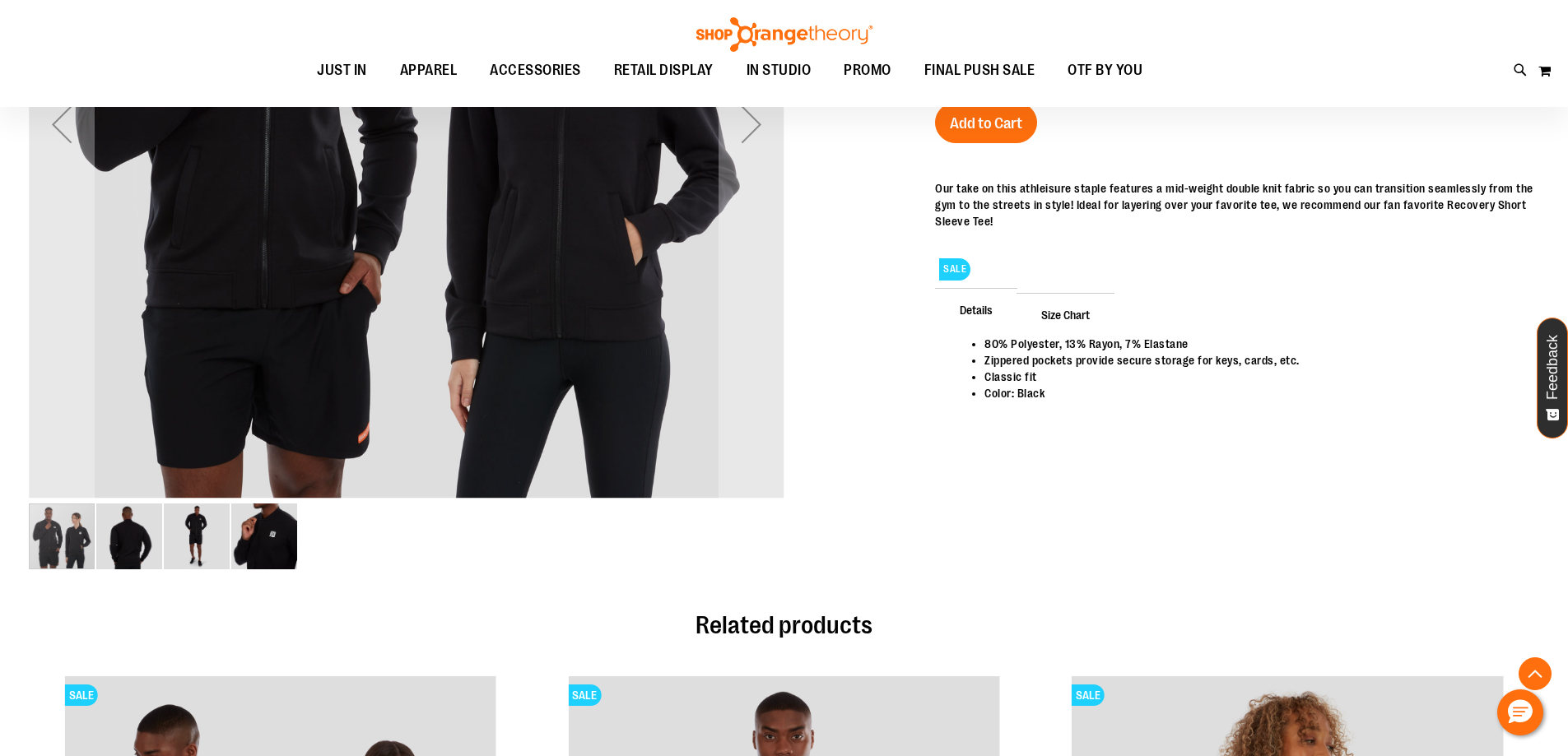
scroll to position [63, 0]
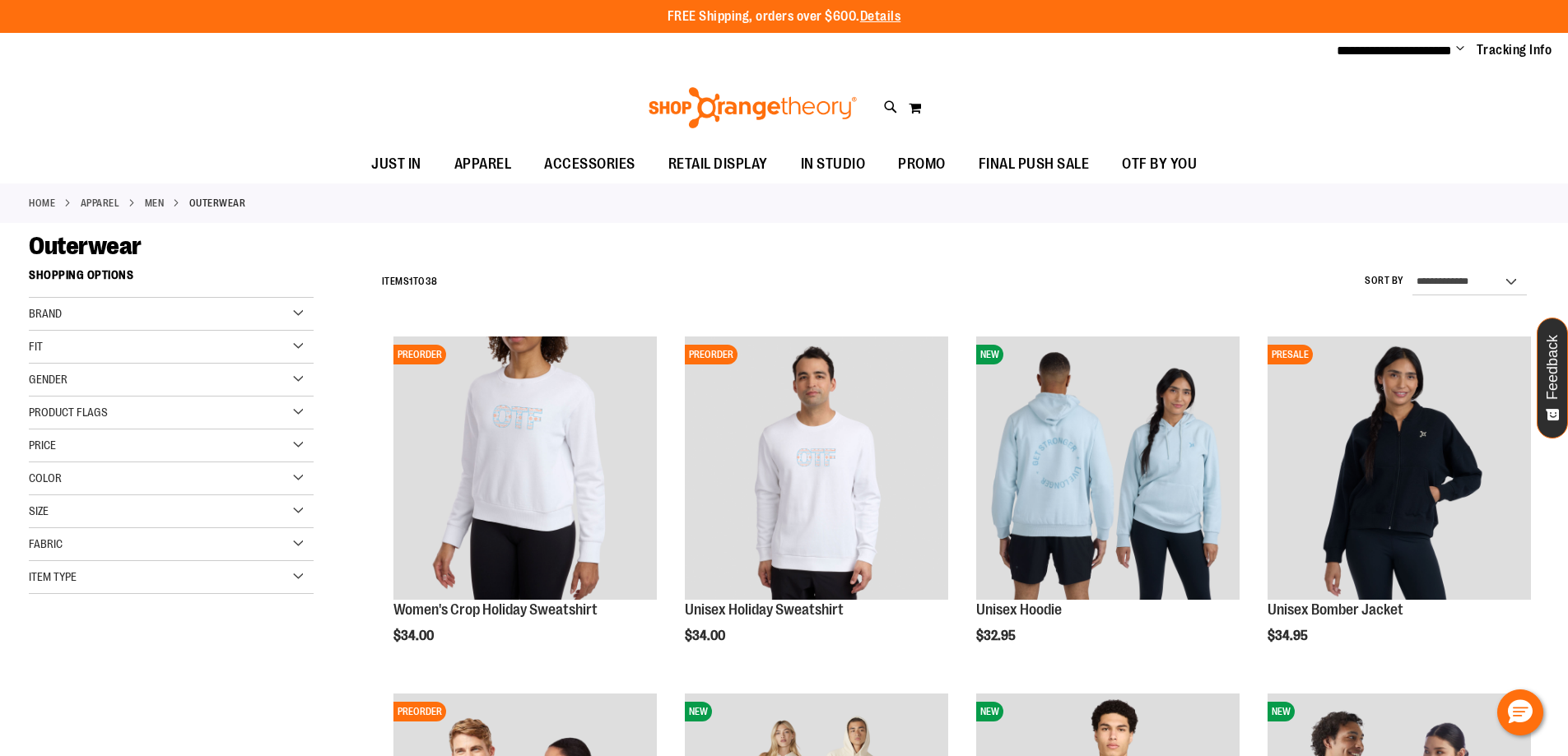
click at [298, 503] on div "Size" at bounding box center [172, 512] width 285 height 33
click at [189, 556] on div "XL" at bounding box center [185, 552] width 24 height 24
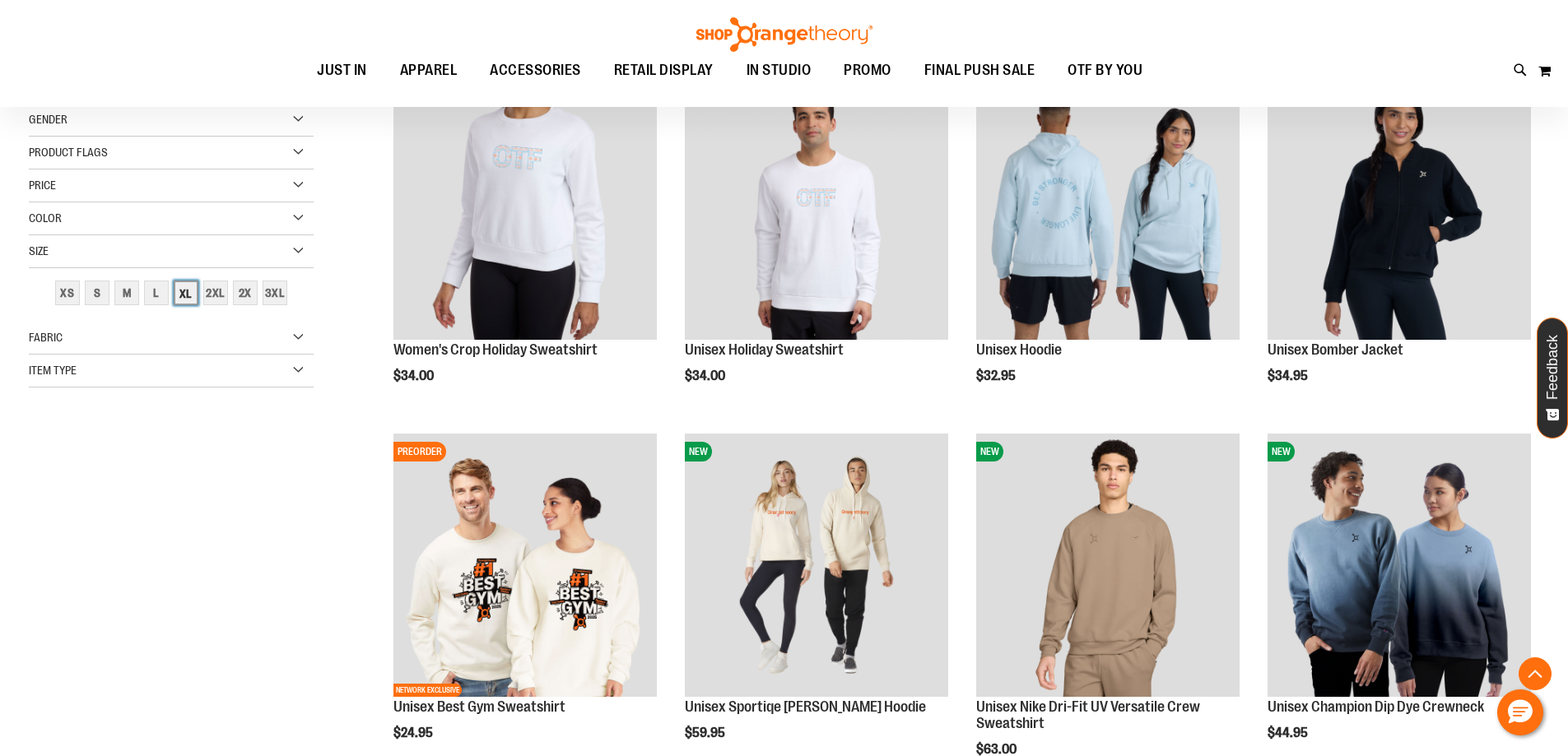
scroll to position [260, 0]
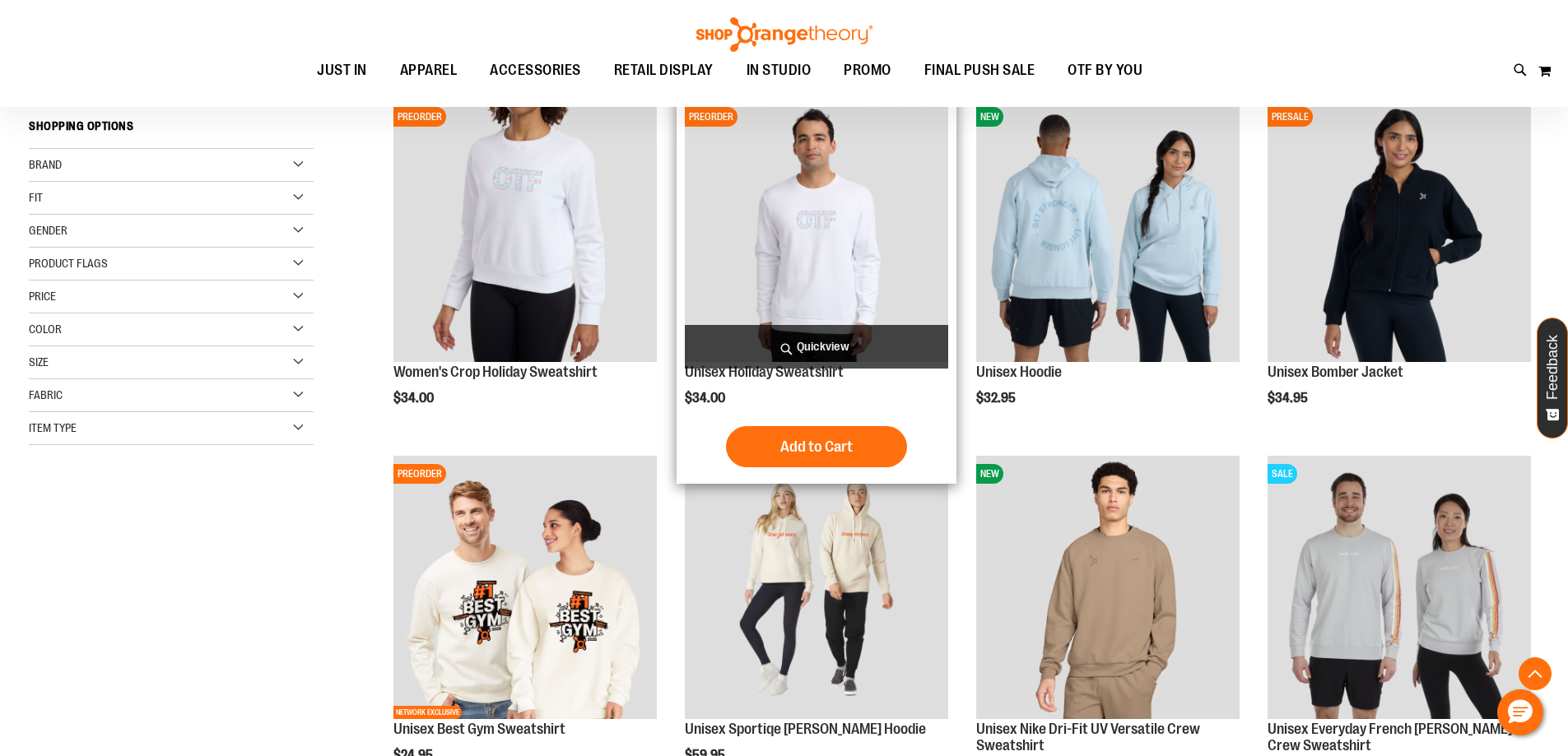
scroll to position [342, 0]
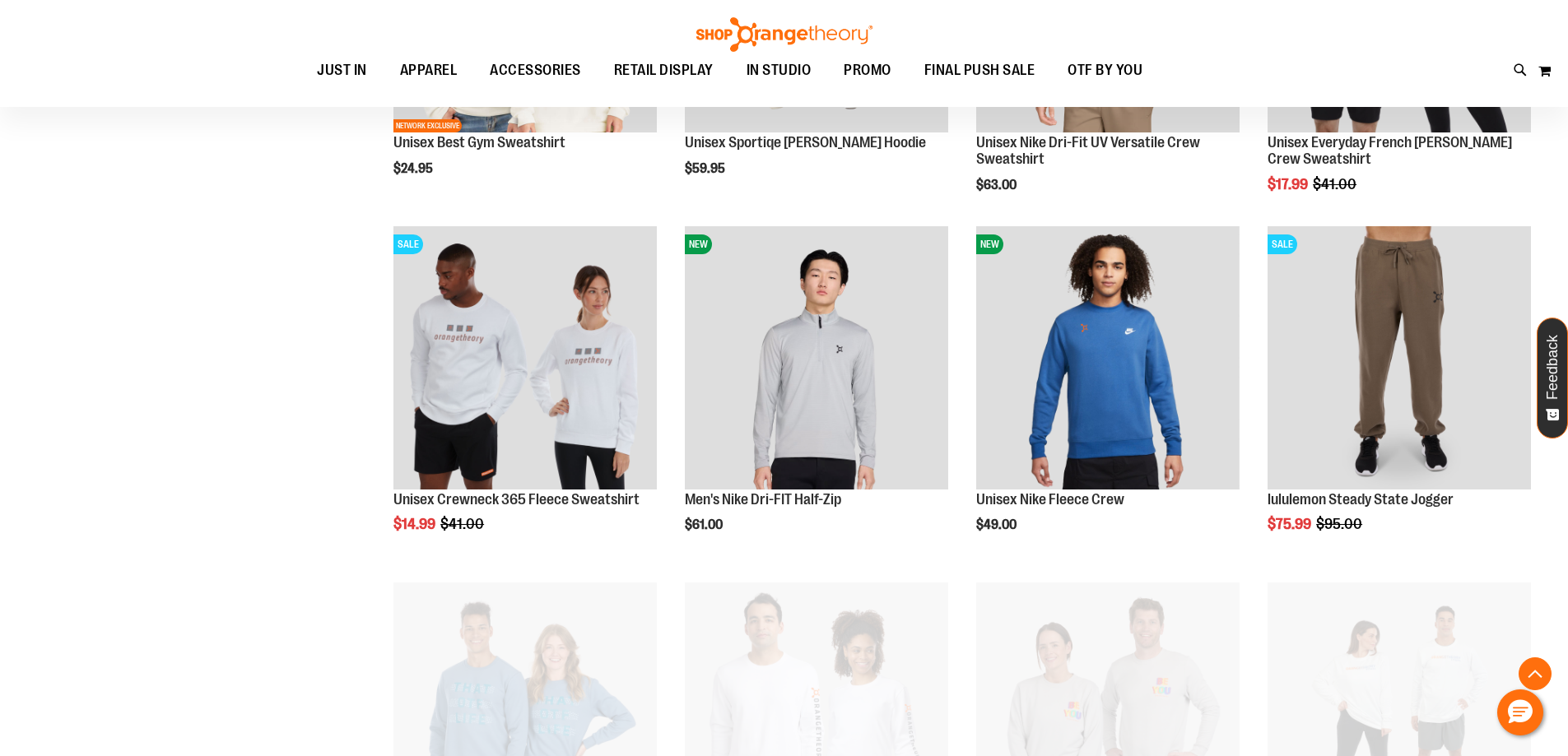
scroll to position [918, 0]
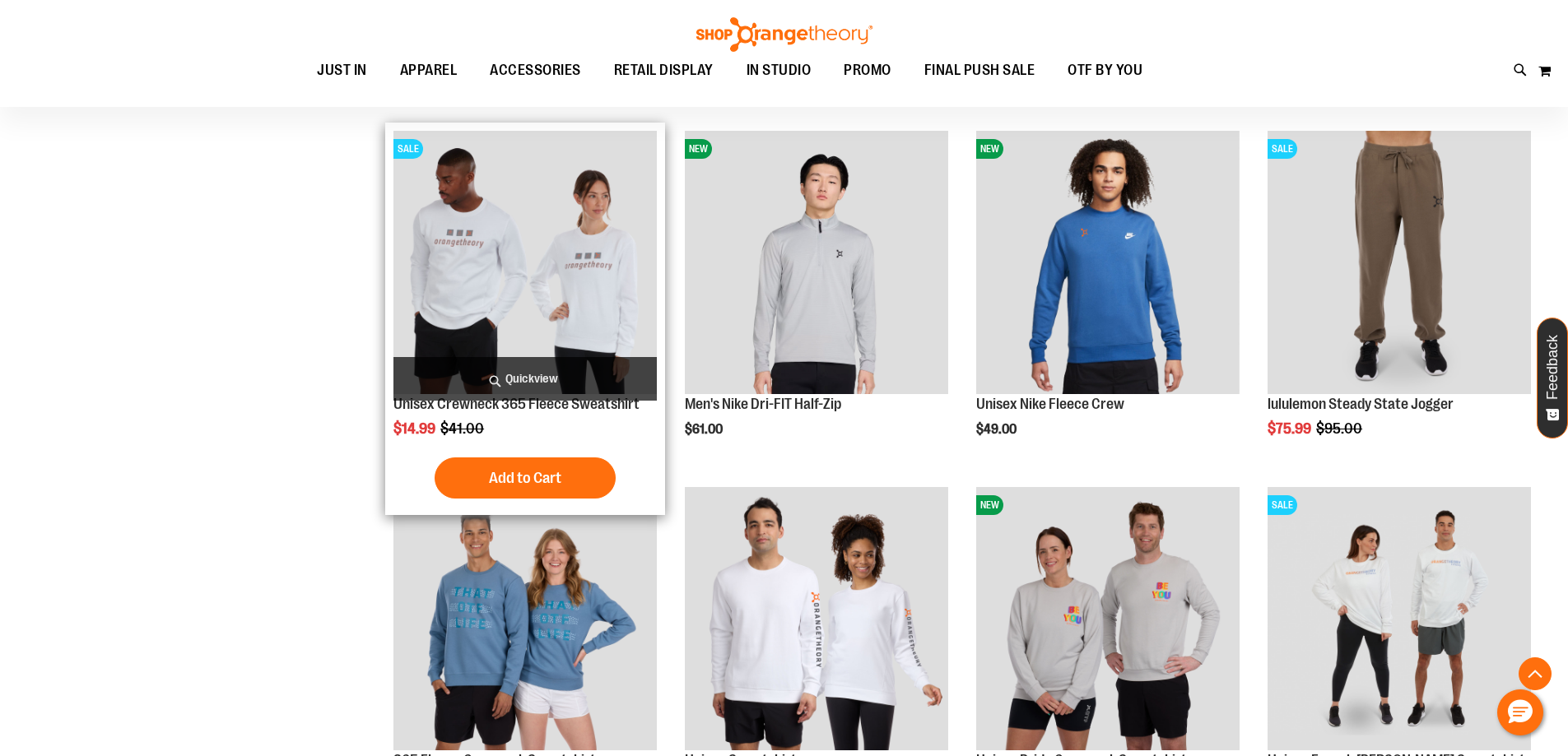
click at [526, 219] on img "product" at bounding box center [526, 263] width 264 height 264
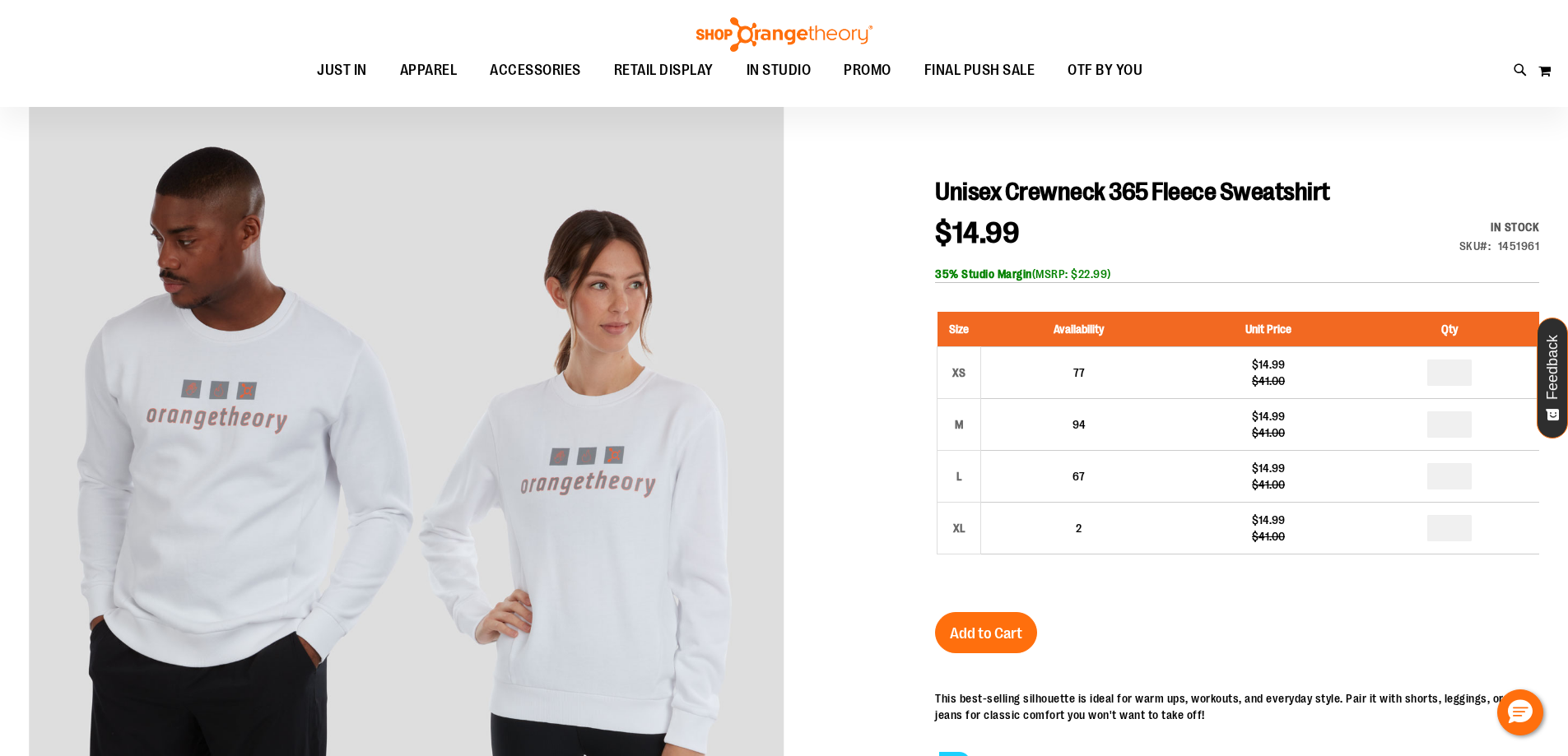
scroll to position [164, 0]
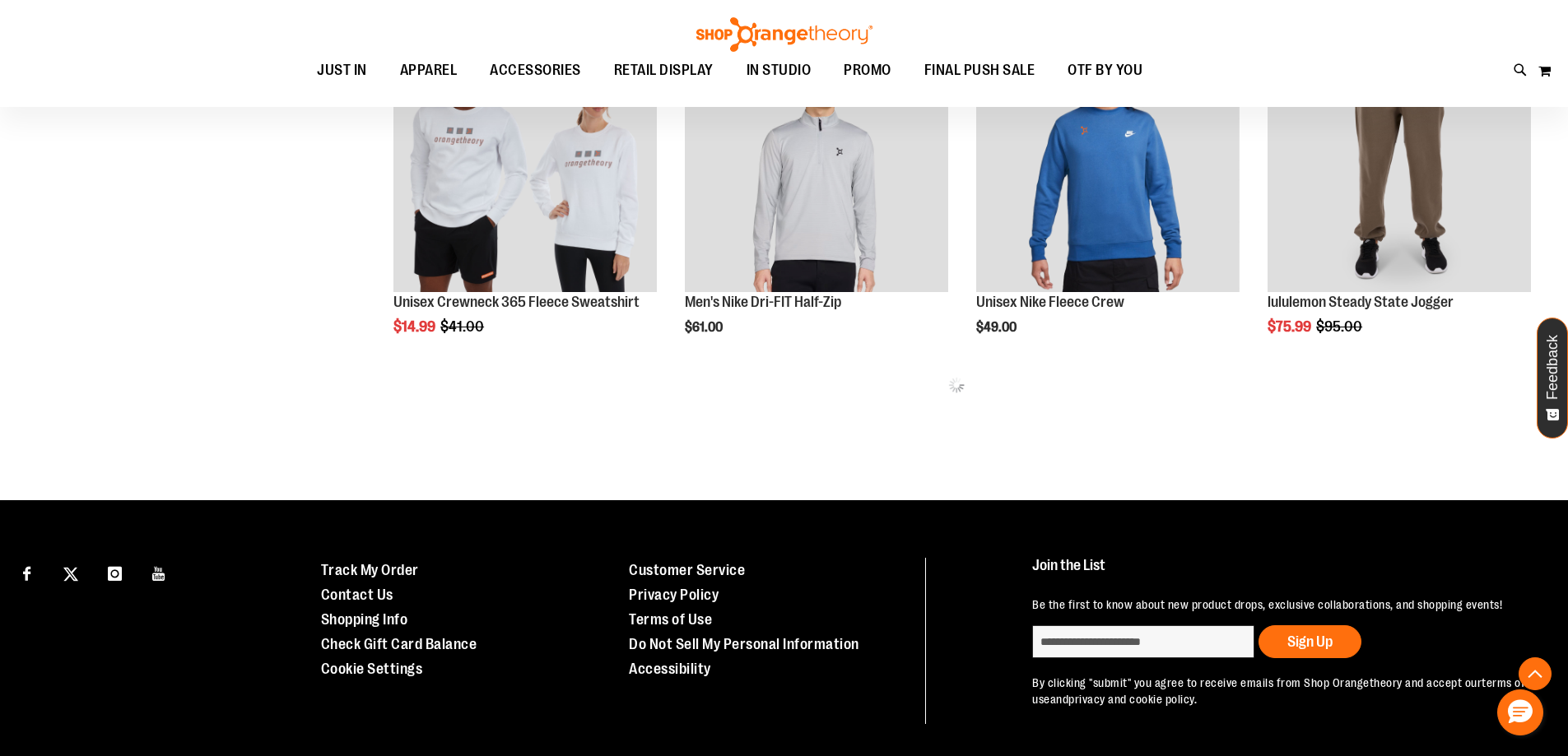
scroll to position [785, 0]
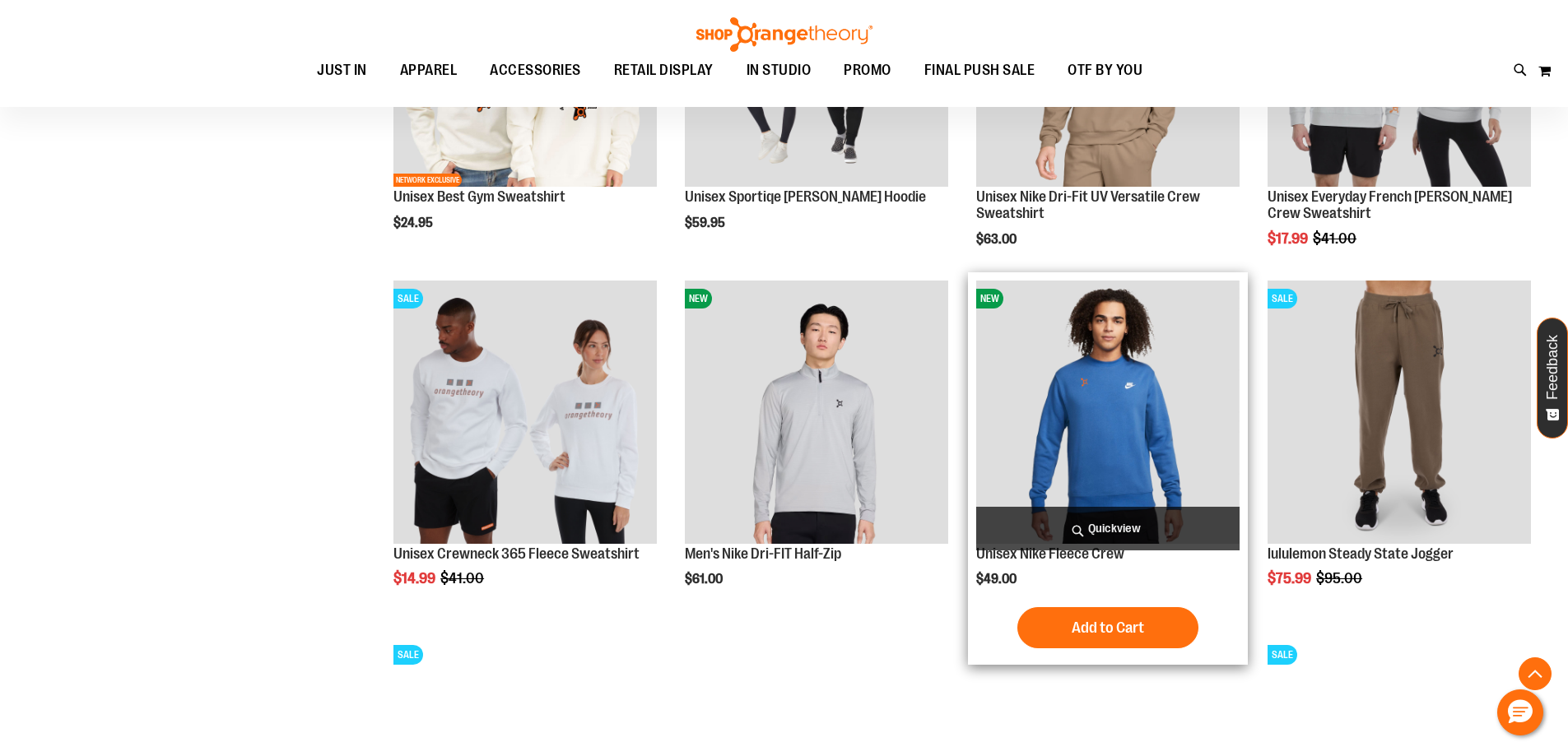
scroll to position [1032, 0]
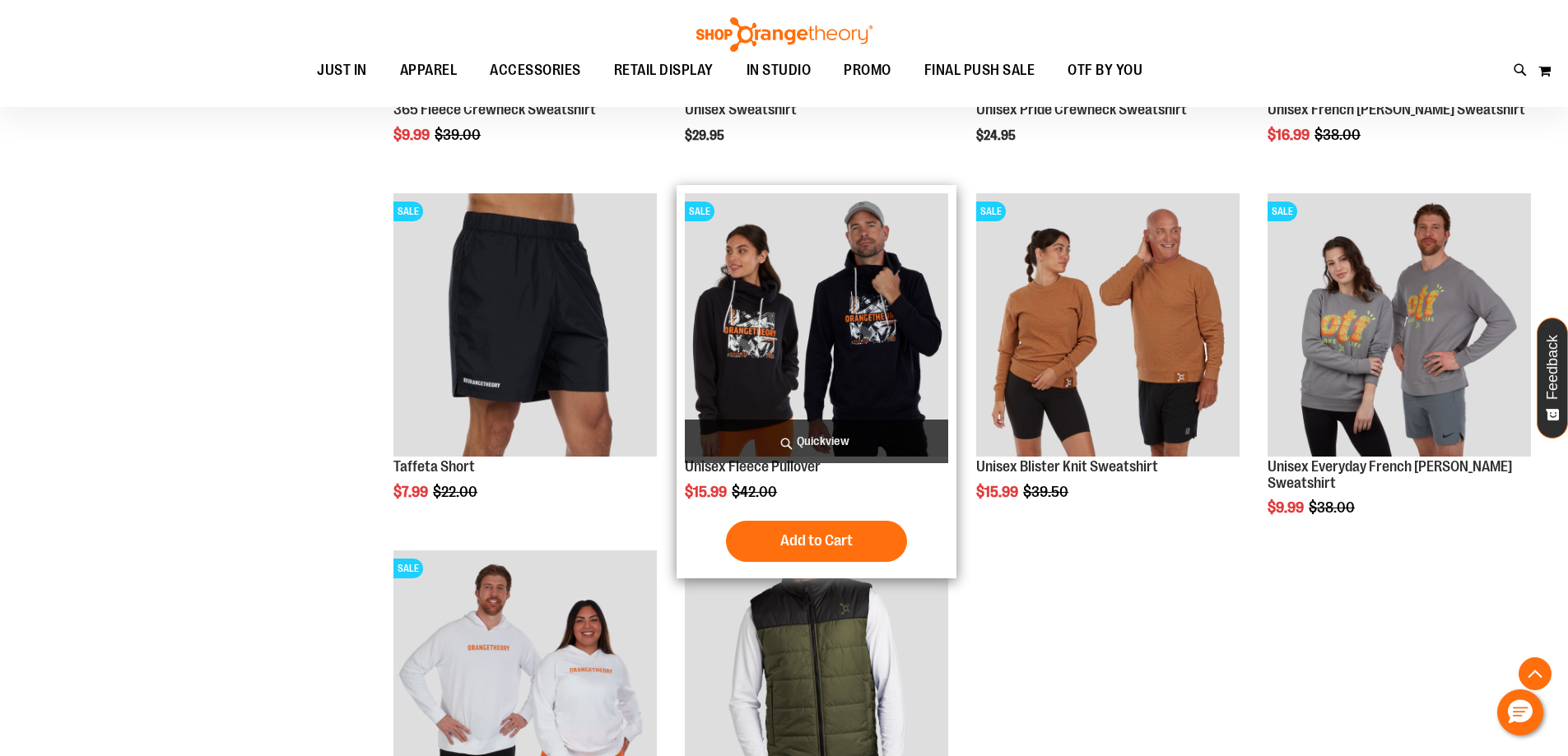
scroll to position [1279, 0]
